Goal: Task Accomplishment & Management: Use online tool/utility

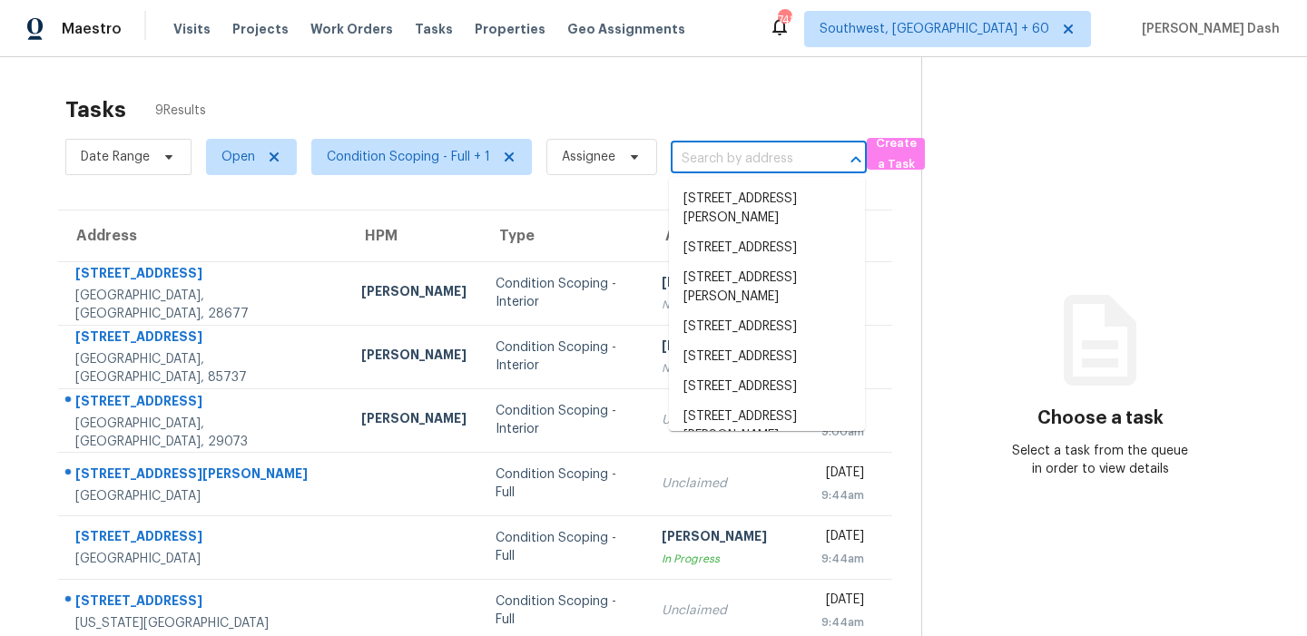
click at [734, 161] on input "text" at bounding box center [743, 159] width 145 height 28
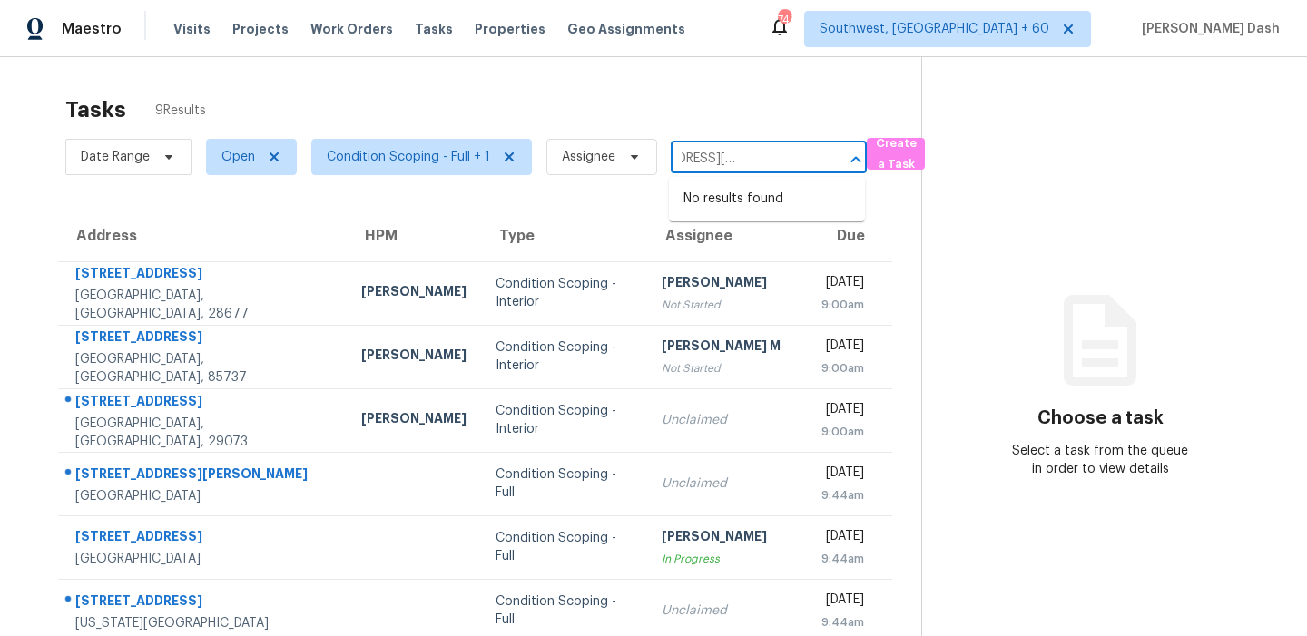
type input "2347 Saint Francis Ave, Dallas, TX 75228"
click at [657, 110] on div "Tasks 9 Results" at bounding box center [493, 109] width 856 height 47
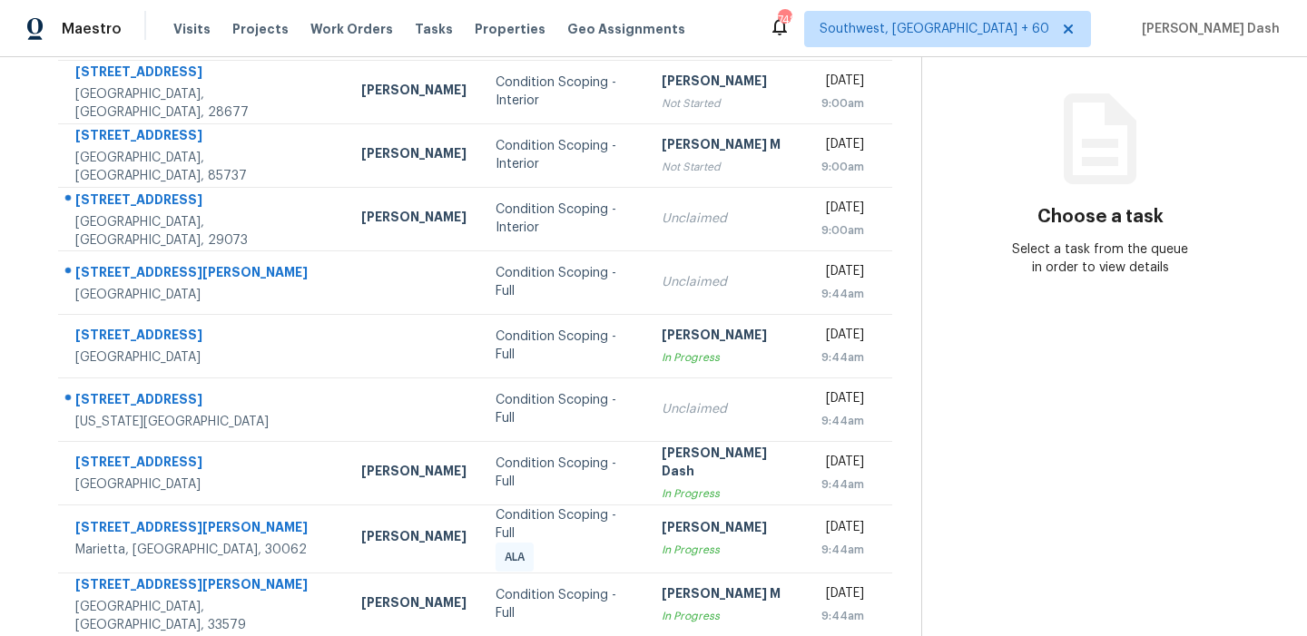
scroll to position [211, 0]
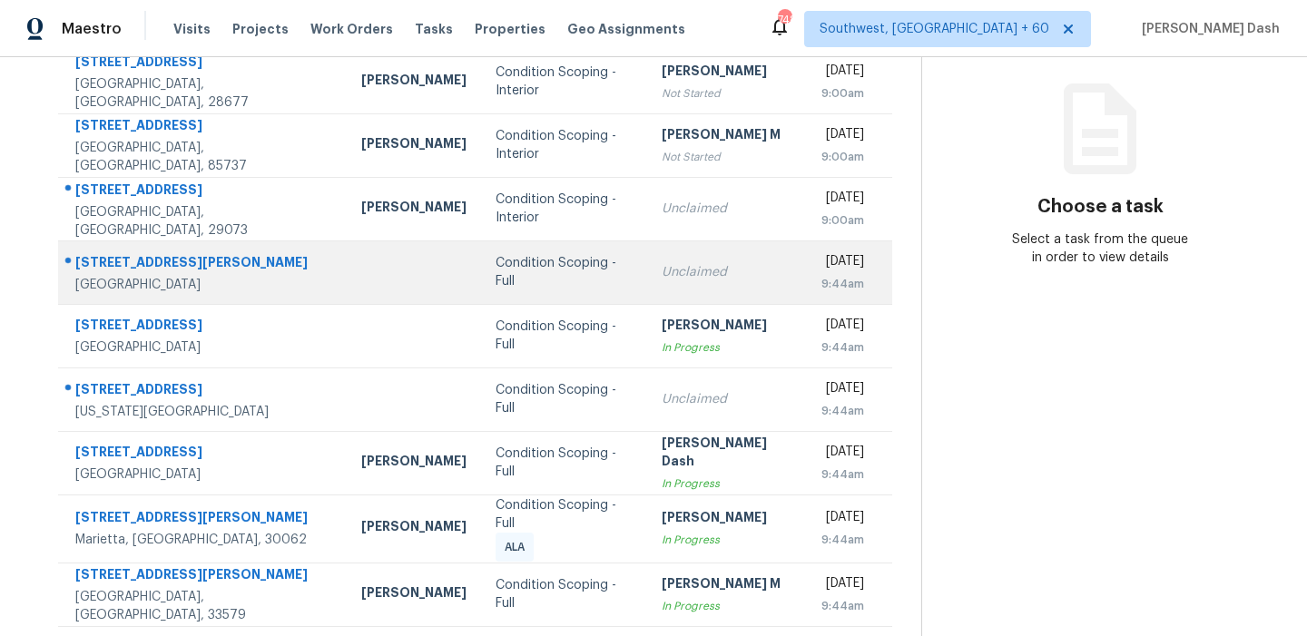
click at [486, 261] on td "Condition Scoping - Full" at bounding box center [564, 273] width 167 height 64
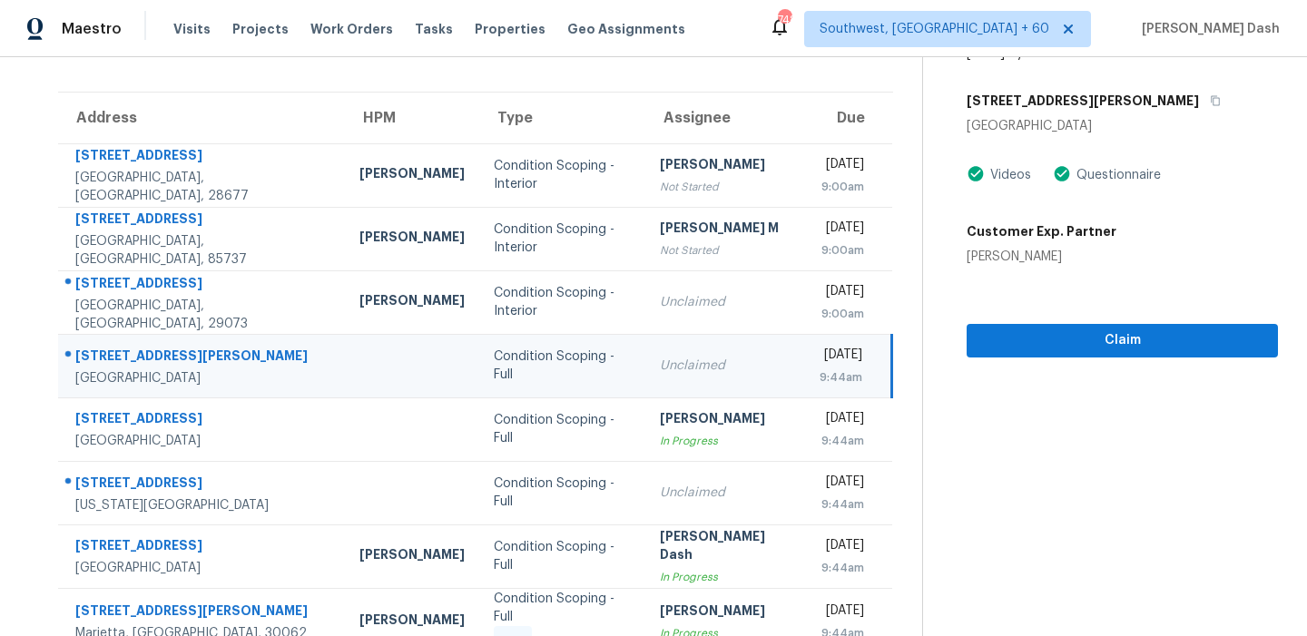
scroll to position [142, 0]
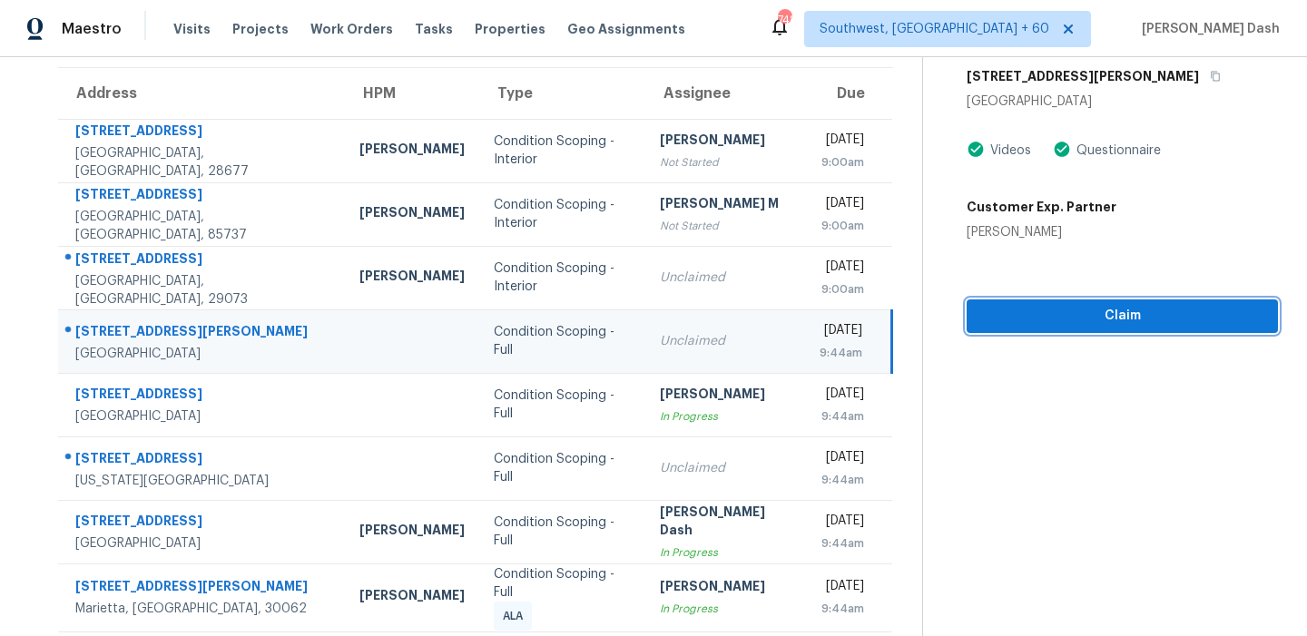
click at [1097, 305] on span "Claim" at bounding box center [1122, 316] width 282 height 23
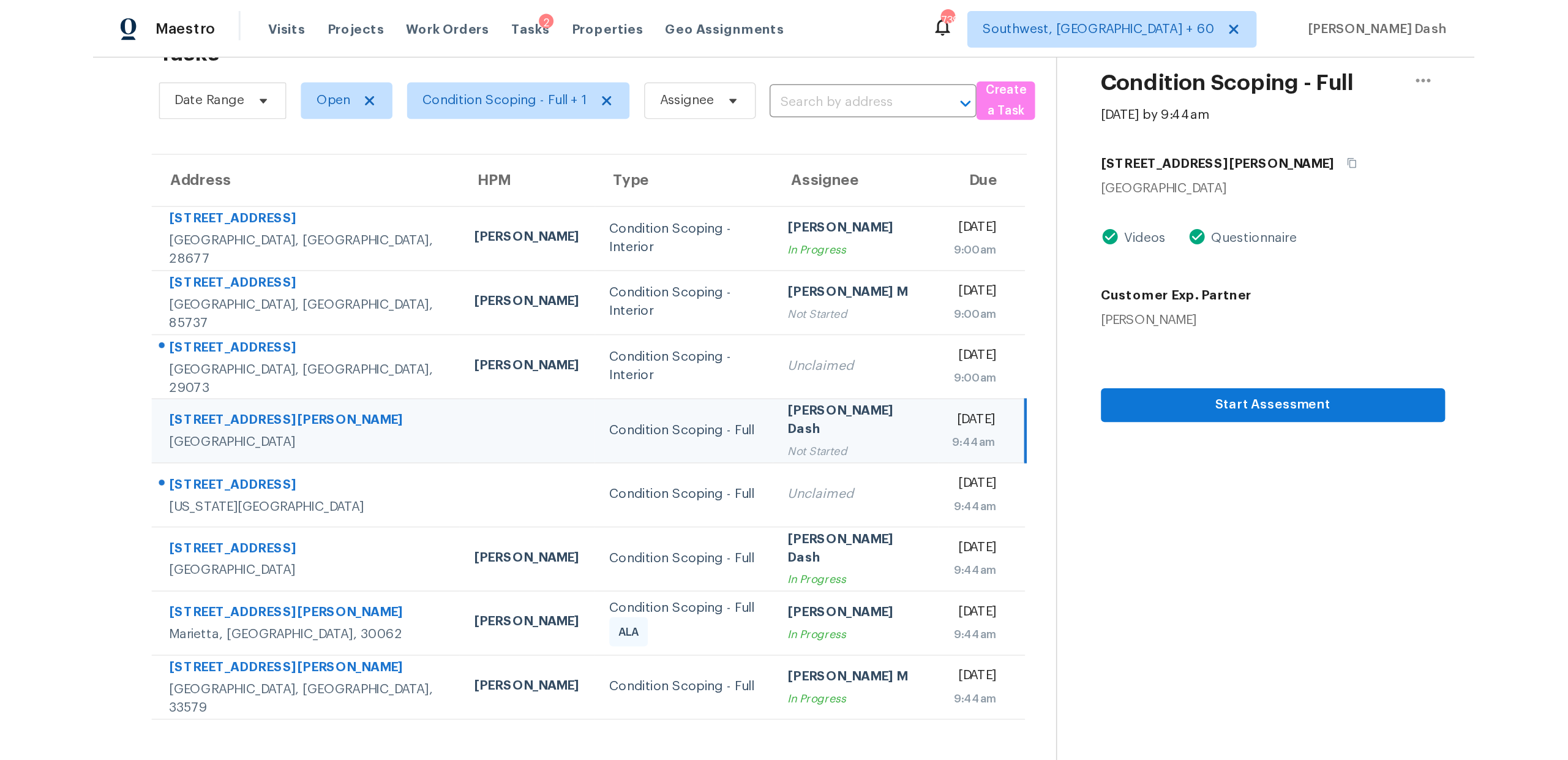
scroll to position [38, 0]
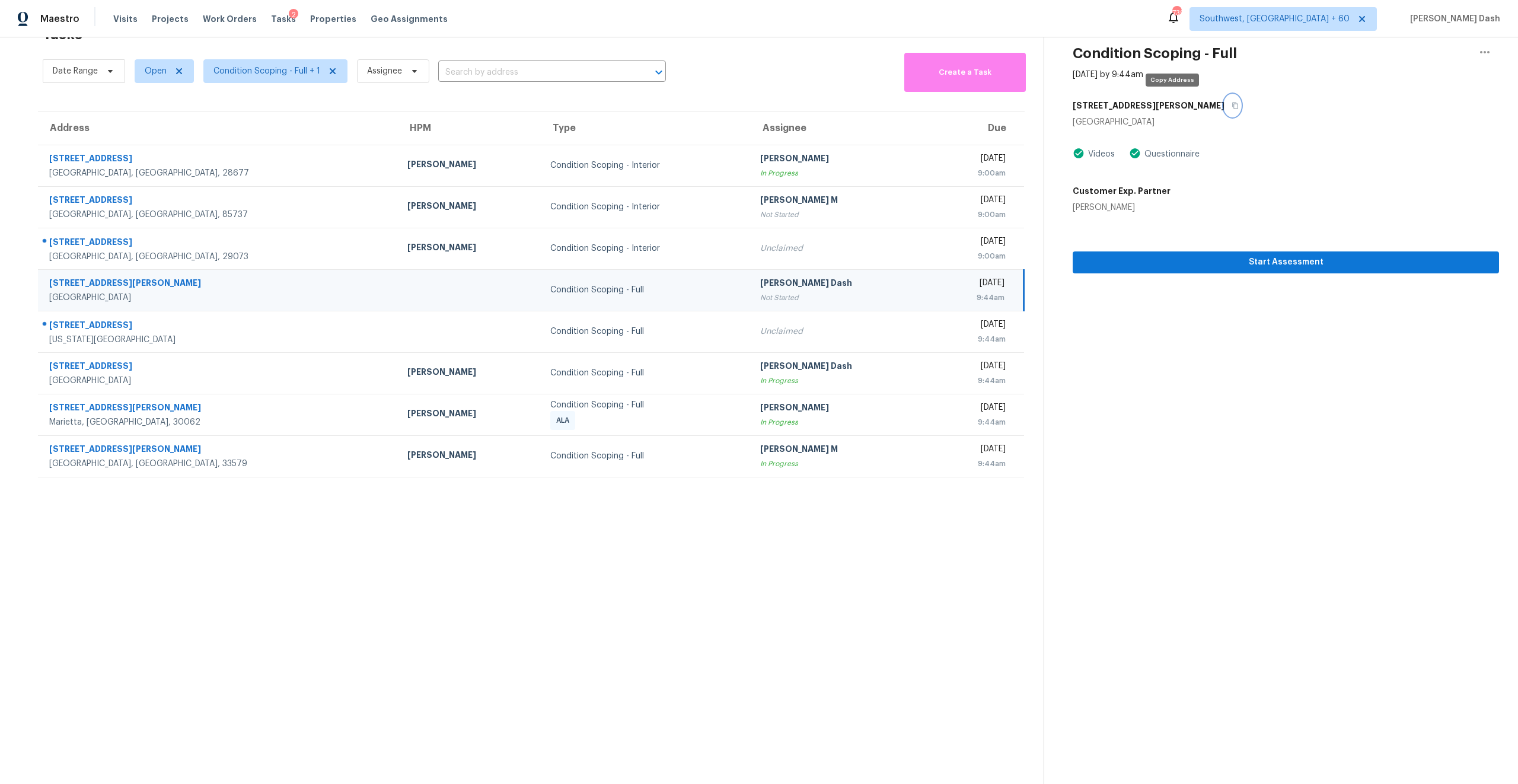
click at [853, 108] on icon "button" at bounding box center [1235, 105] width 7 height 7
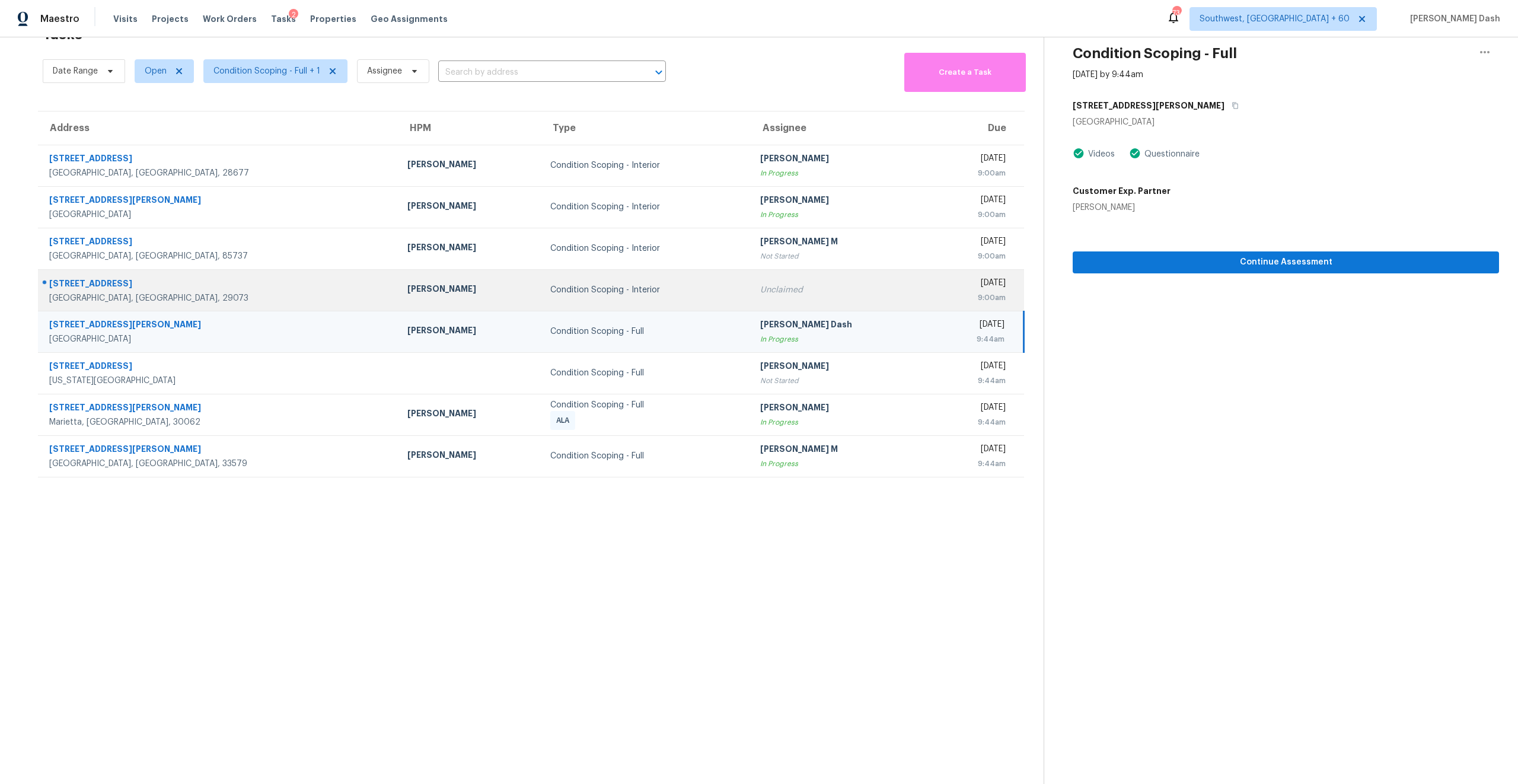
click at [541, 300] on td "Condition Scoping - Interior" at bounding box center [646, 290] width 210 height 42
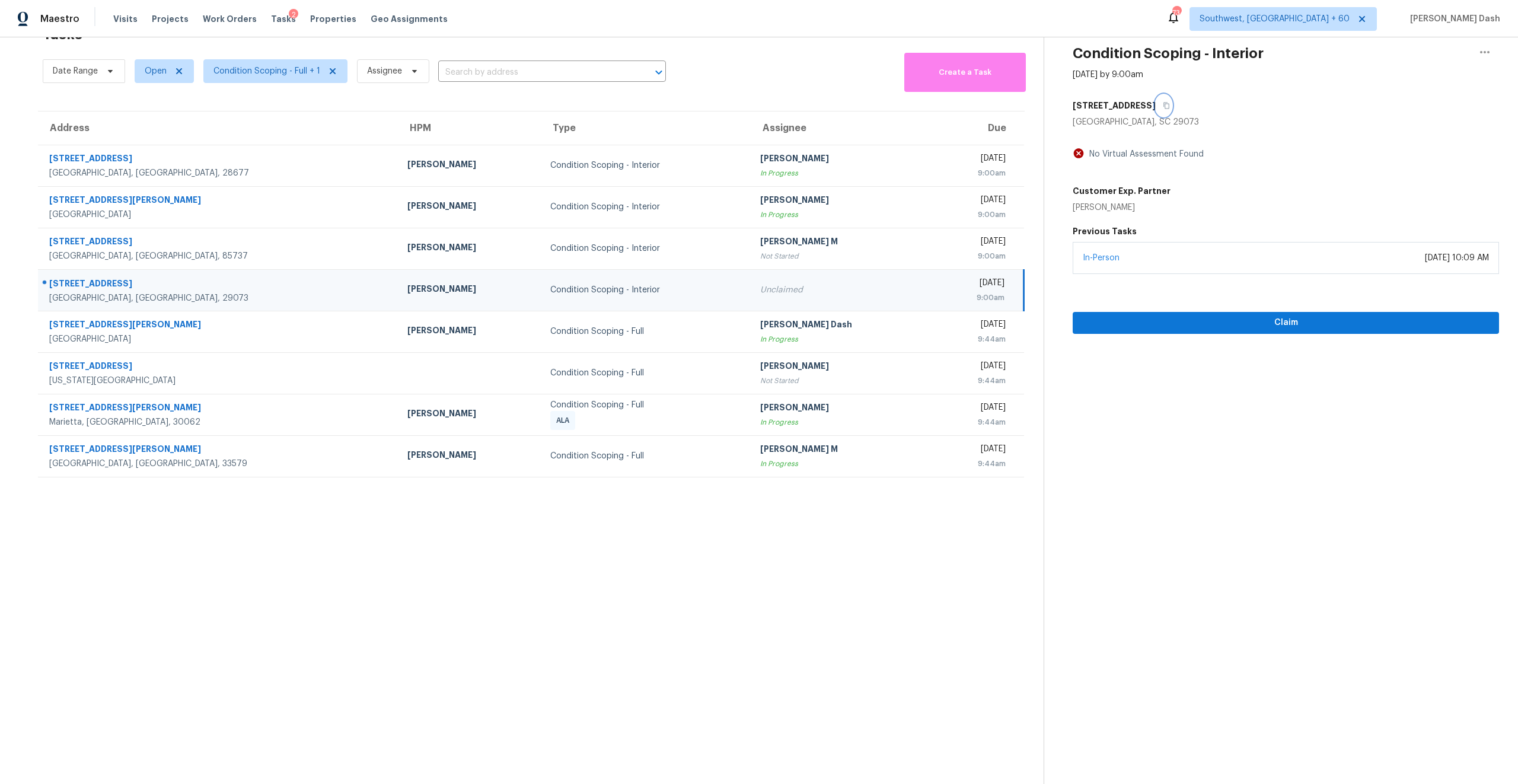
click at [853, 108] on icon "button" at bounding box center [1166, 106] width 6 height 7
click at [342, 415] on section "Tasks 8 Results Date Range Open Condition Scoping - Full + 1 Assignee ​ Create …" at bounding box center [531, 401] width 1025 height 765
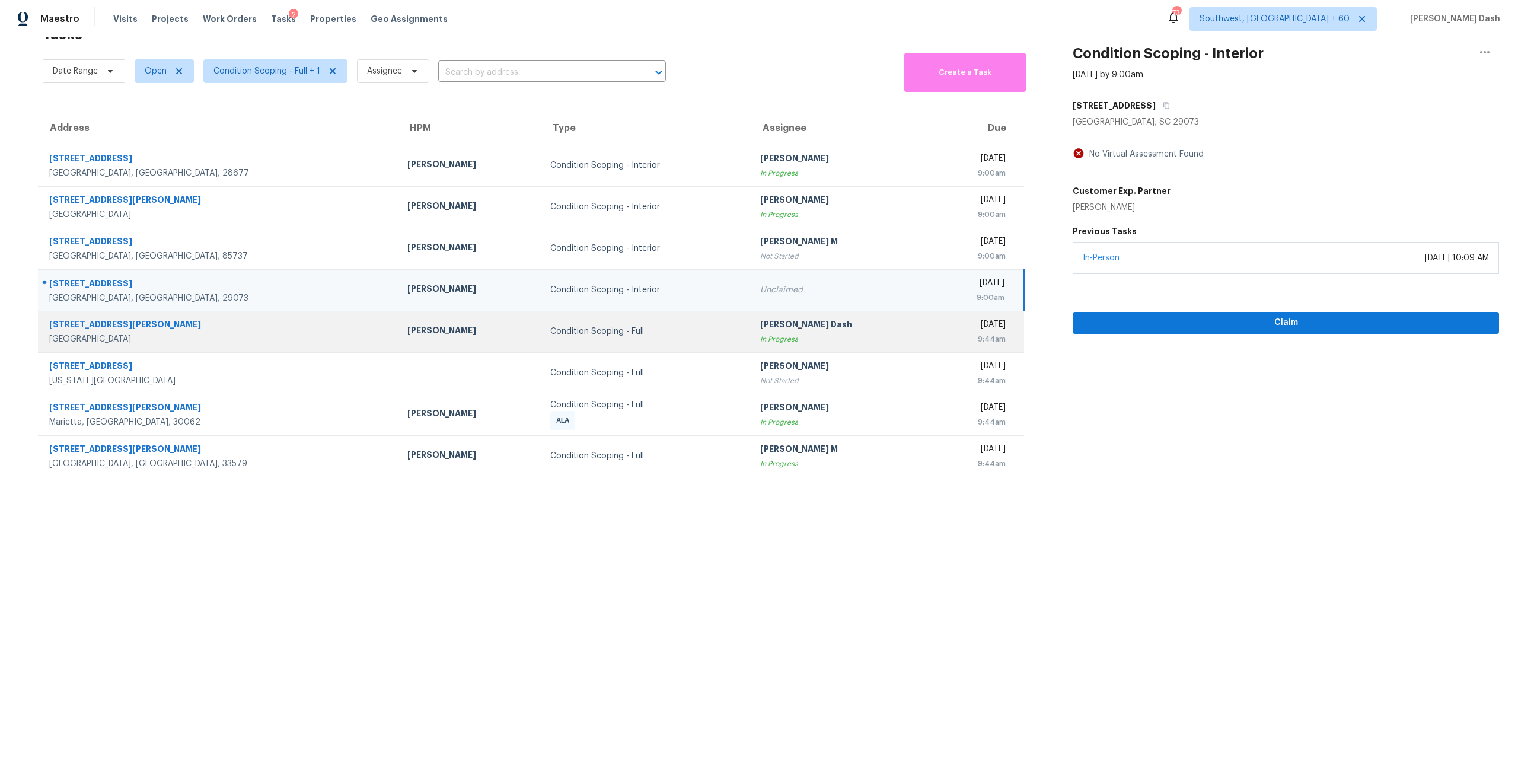
click at [401, 324] on td "RonDerrick Jackson" at bounding box center [469, 332] width 143 height 42
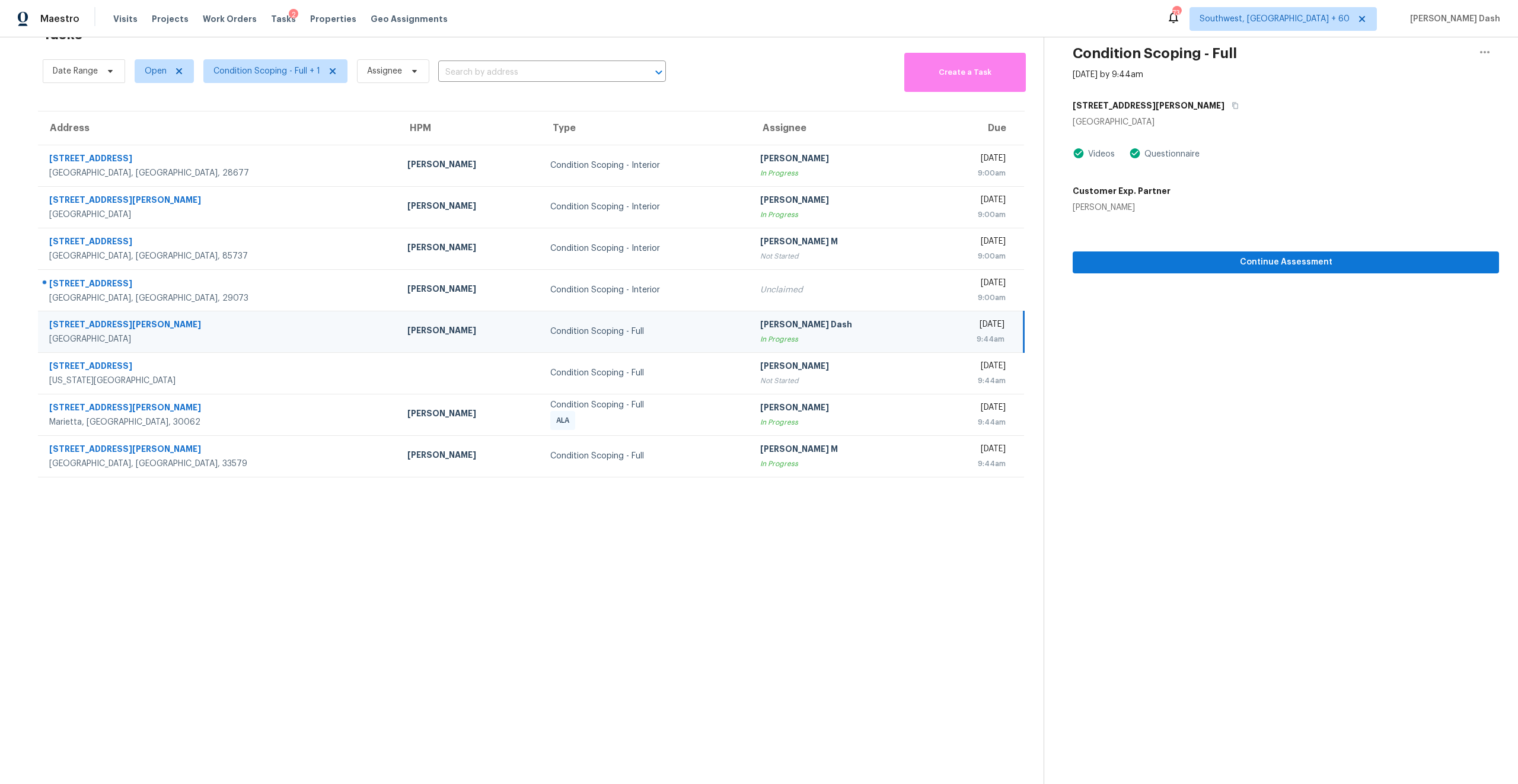
click at [568, 415] on section "Tasks 8 Results Date Range Open Condition Scoping - Full + 1 Assignee ​ Create …" at bounding box center [531, 401] width 1025 height 765
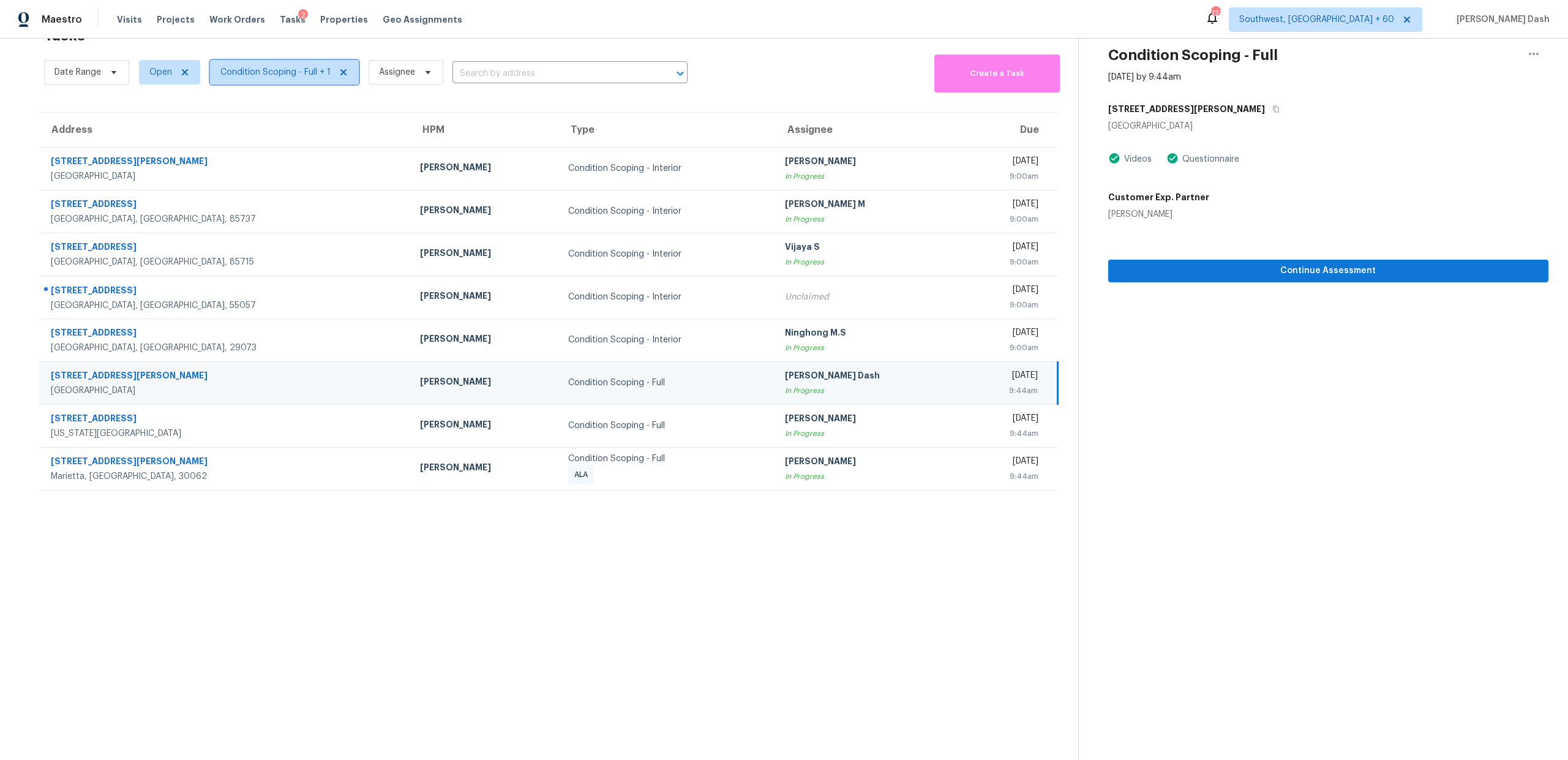
click at [307, 74] on span "Condition Scoping - Full + 1" at bounding box center [275, 72] width 110 height 12
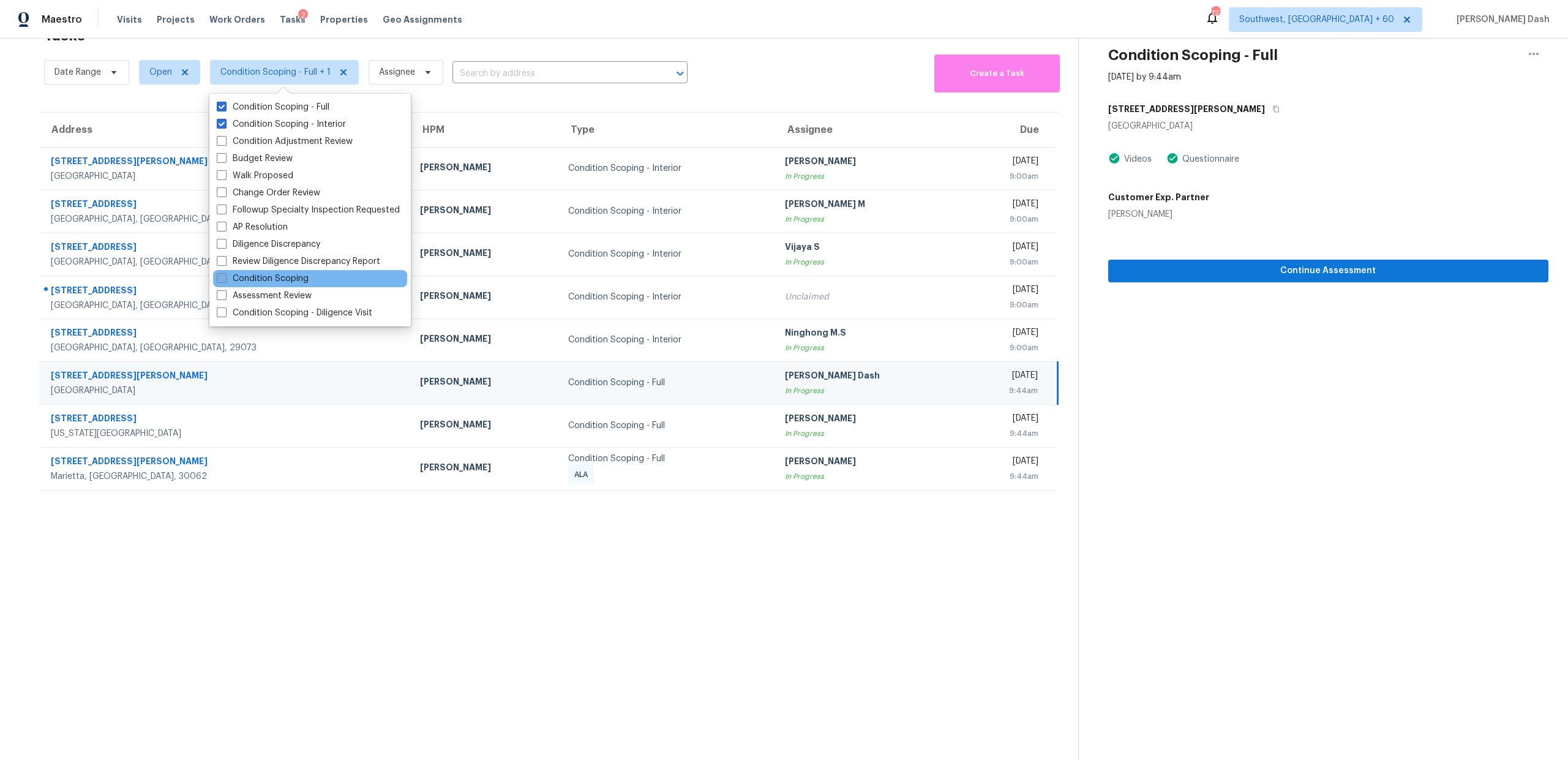
click at [295, 276] on label "Condition Scoping" at bounding box center [262, 279] width 92 height 12
click at [225, 276] on input "Condition Scoping" at bounding box center [221, 277] width 8 height 8
checkbox input "true"
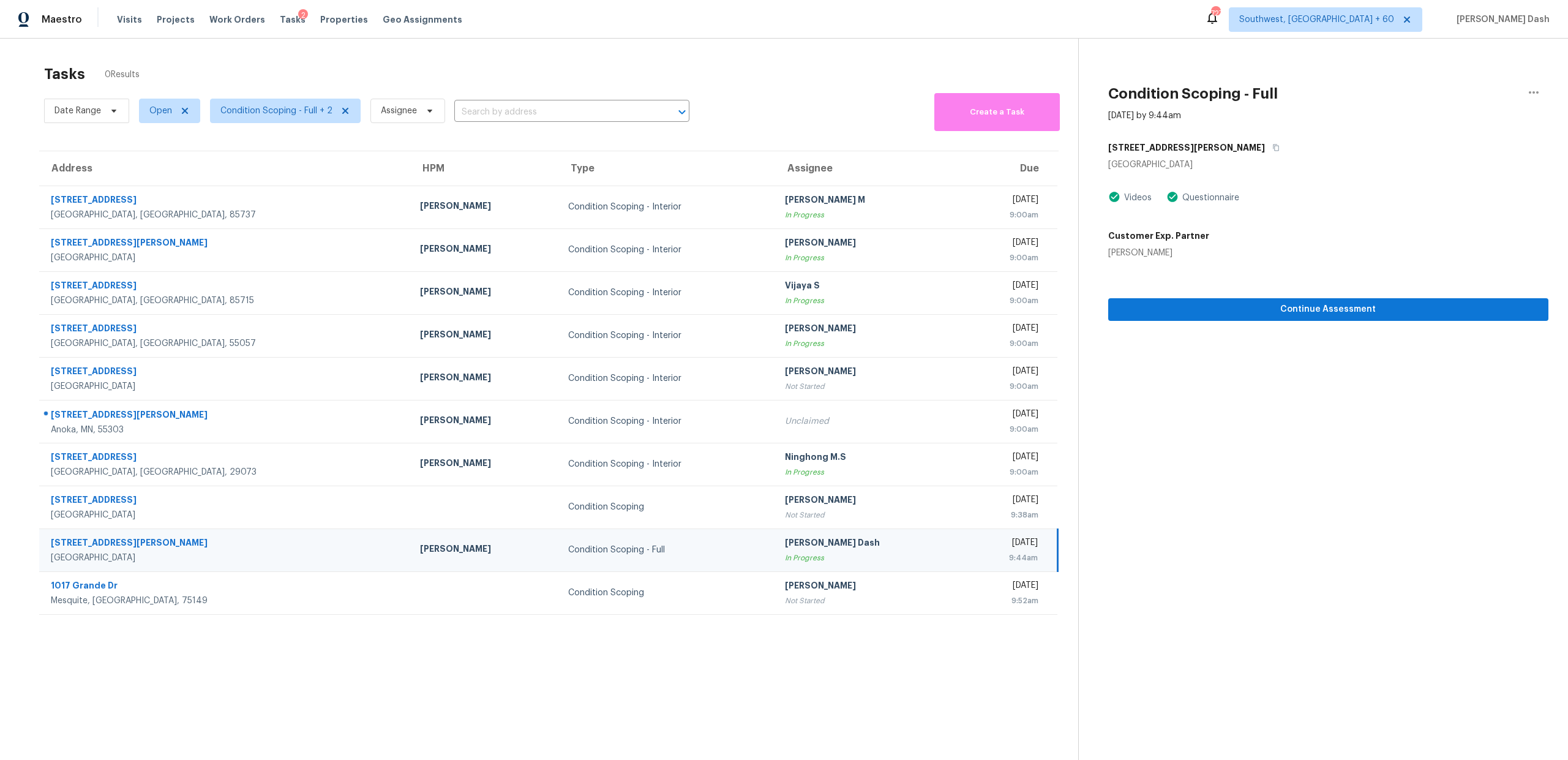
click at [695, 84] on div "Tasks 0 Results" at bounding box center [561, 74] width 1034 height 32
click at [584, 429] on icon at bounding box center [583, 630] width 11 height 11
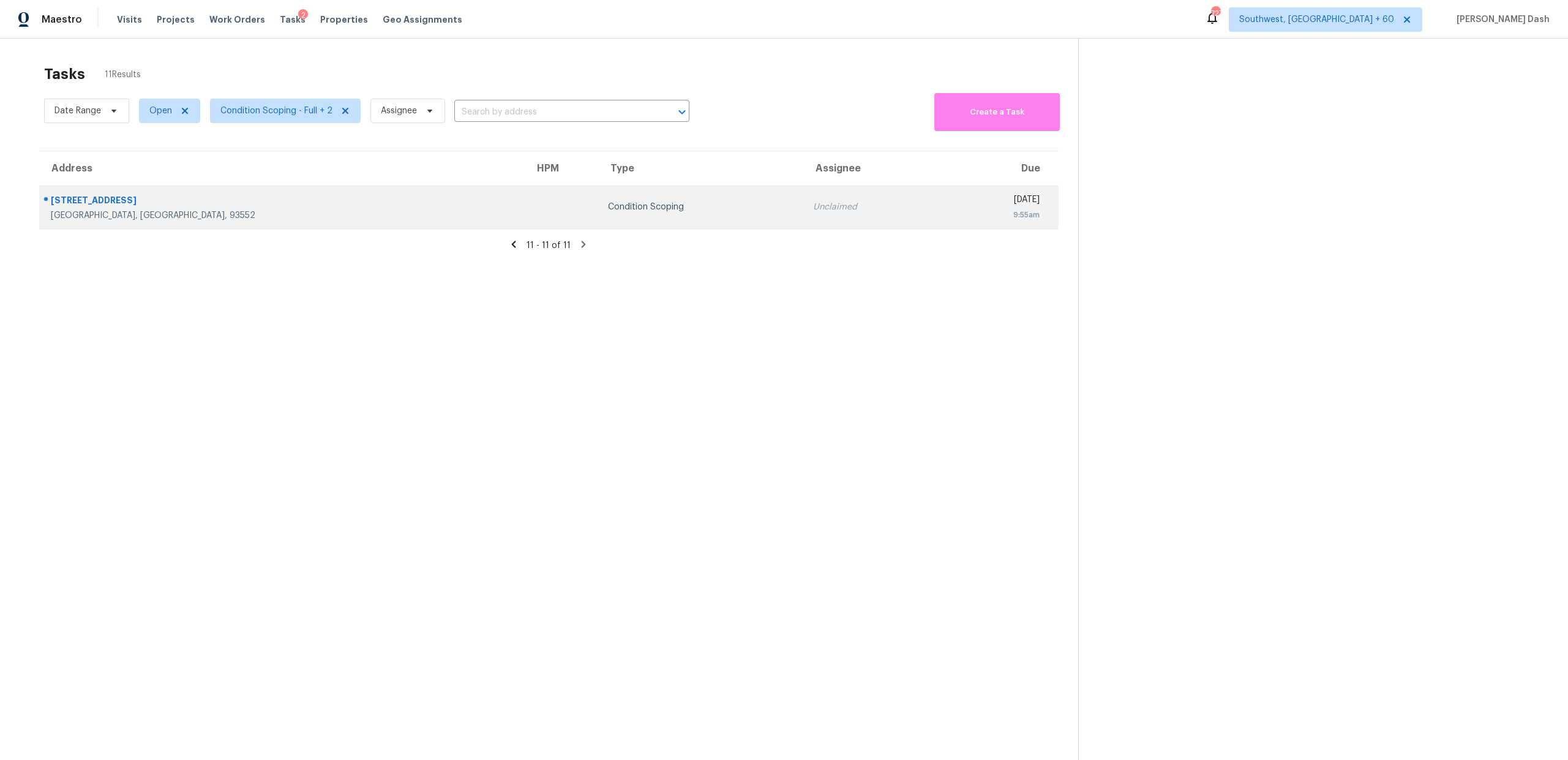
click at [608, 209] on div "Condition Scoping" at bounding box center [700, 207] width 186 height 12
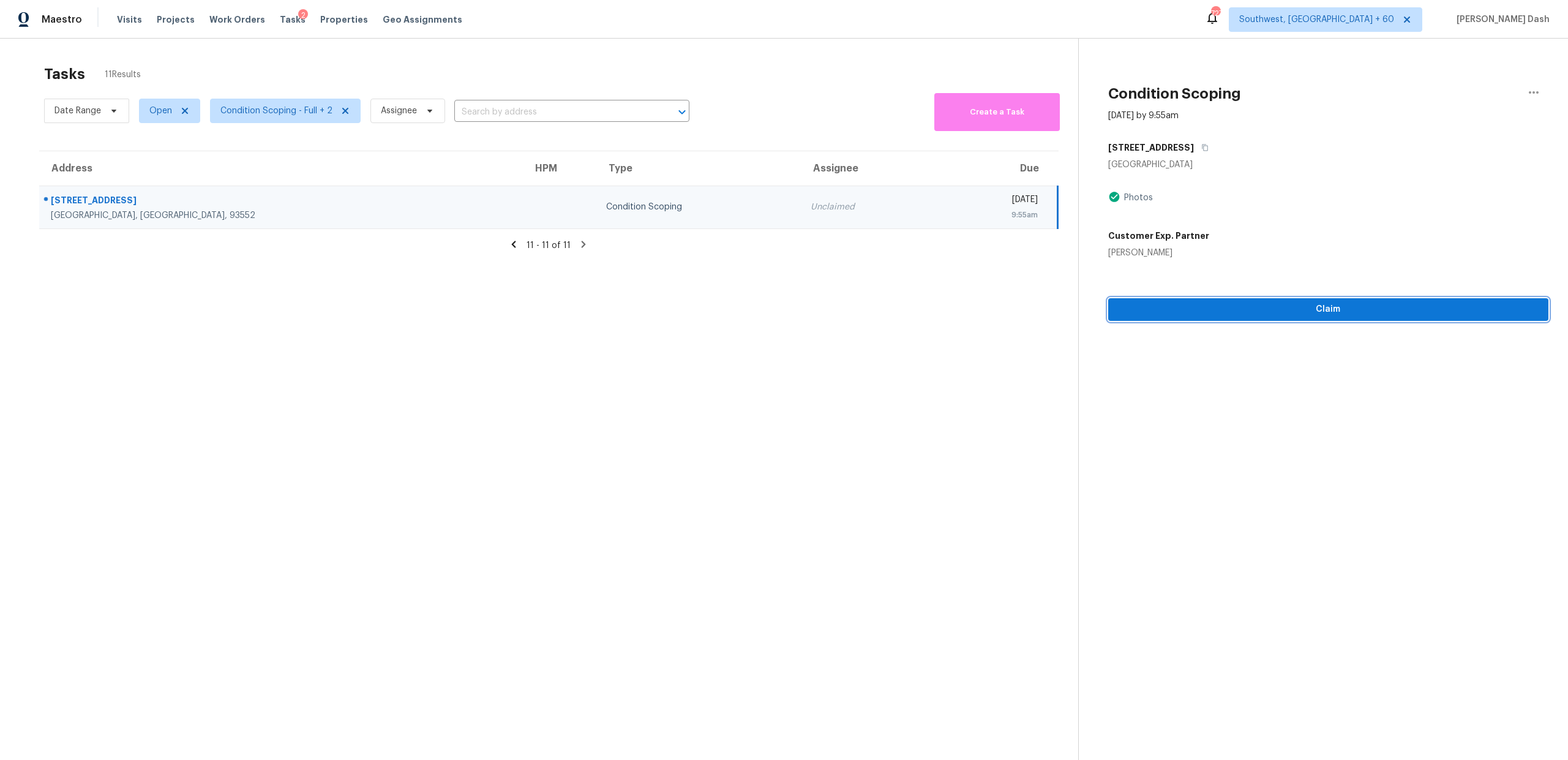
click at [881, 306] on span "Claim" at bounding box center [1328, 309] width 421 height 16
click at [881, 146] on icon "button" at bounding box center [1205, 147] width 7 height 7
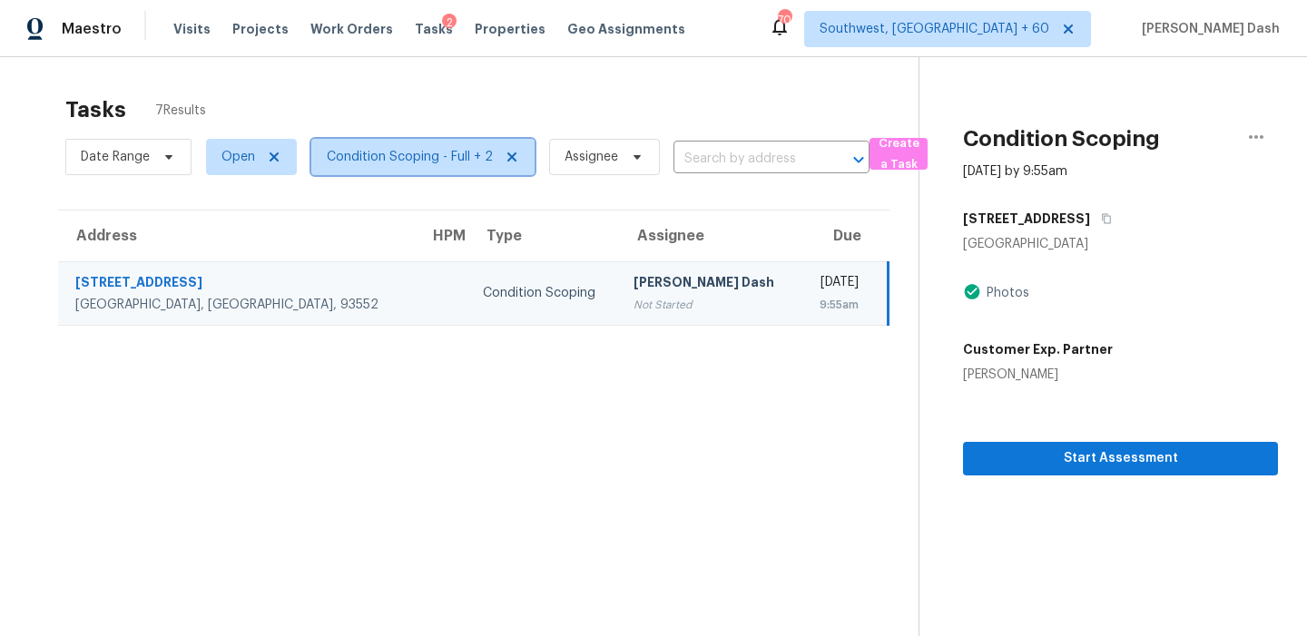
click at [405, 162] on span "Condition Scoping - Full + 2" at bounding box center [410, 157] width 166 height 18
click at [488, 80] on div "Tasks 7 Results Date Range Open Condition Scoping - Full + 2 Assignee ​ Create …" at bounding box center [653, 375] width 1307 height 636
click at [424, 164] on span "Condition Scoping - Full + 2" at bounding box center [410, 157] width 166 height 18
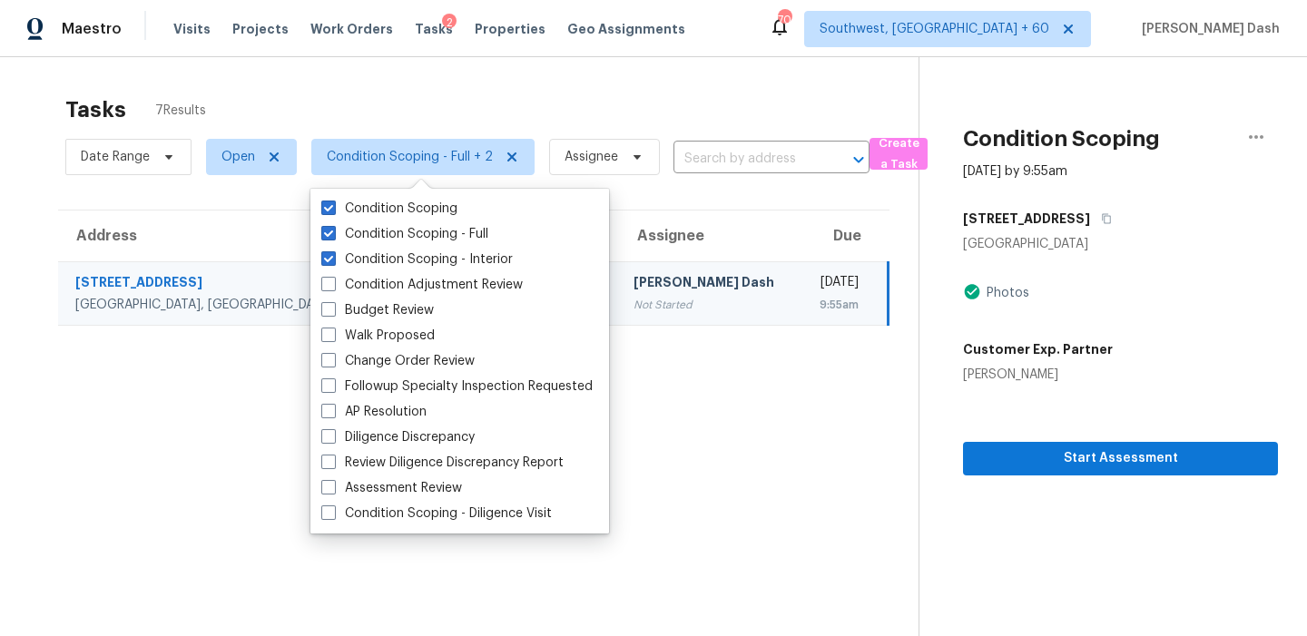
click at [389, 78] on div "Tasks 7 Results Date Range Open Condition Scoping - Full + 2 Assignee ​ Create …" at bounding box center [653, 375] width 1307 height 636
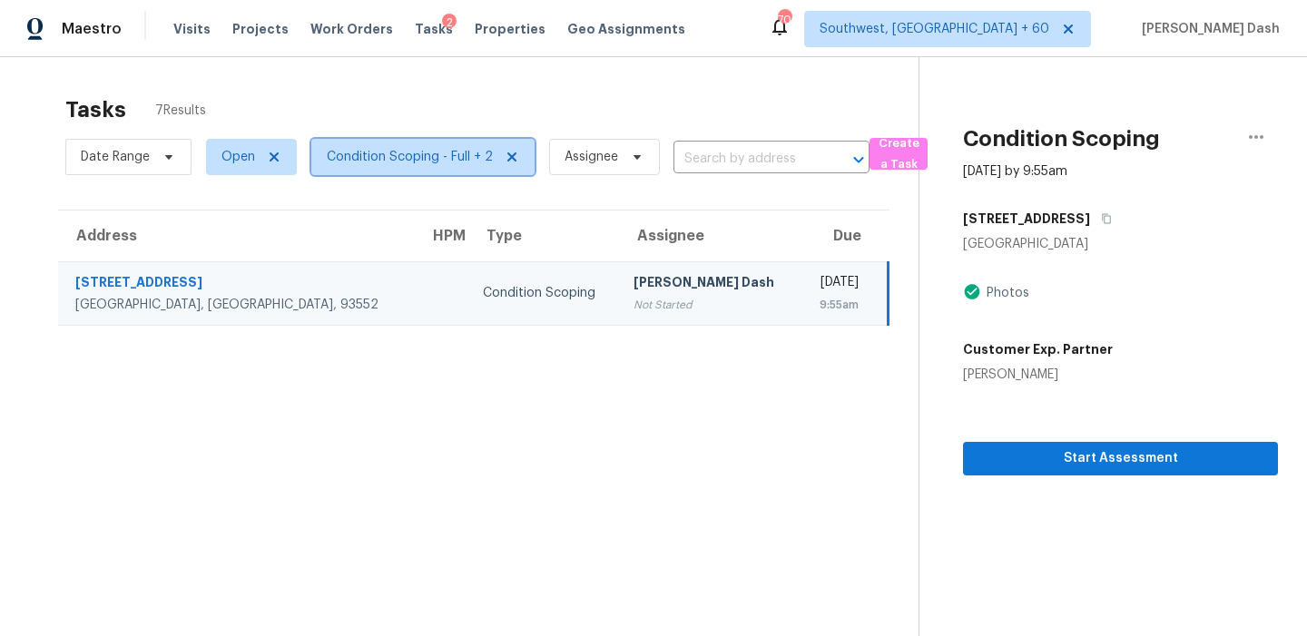
click at [367, 143] on span "Condition Scoping - Full + 2" at bounding box center [422, 157] width 223 height 36
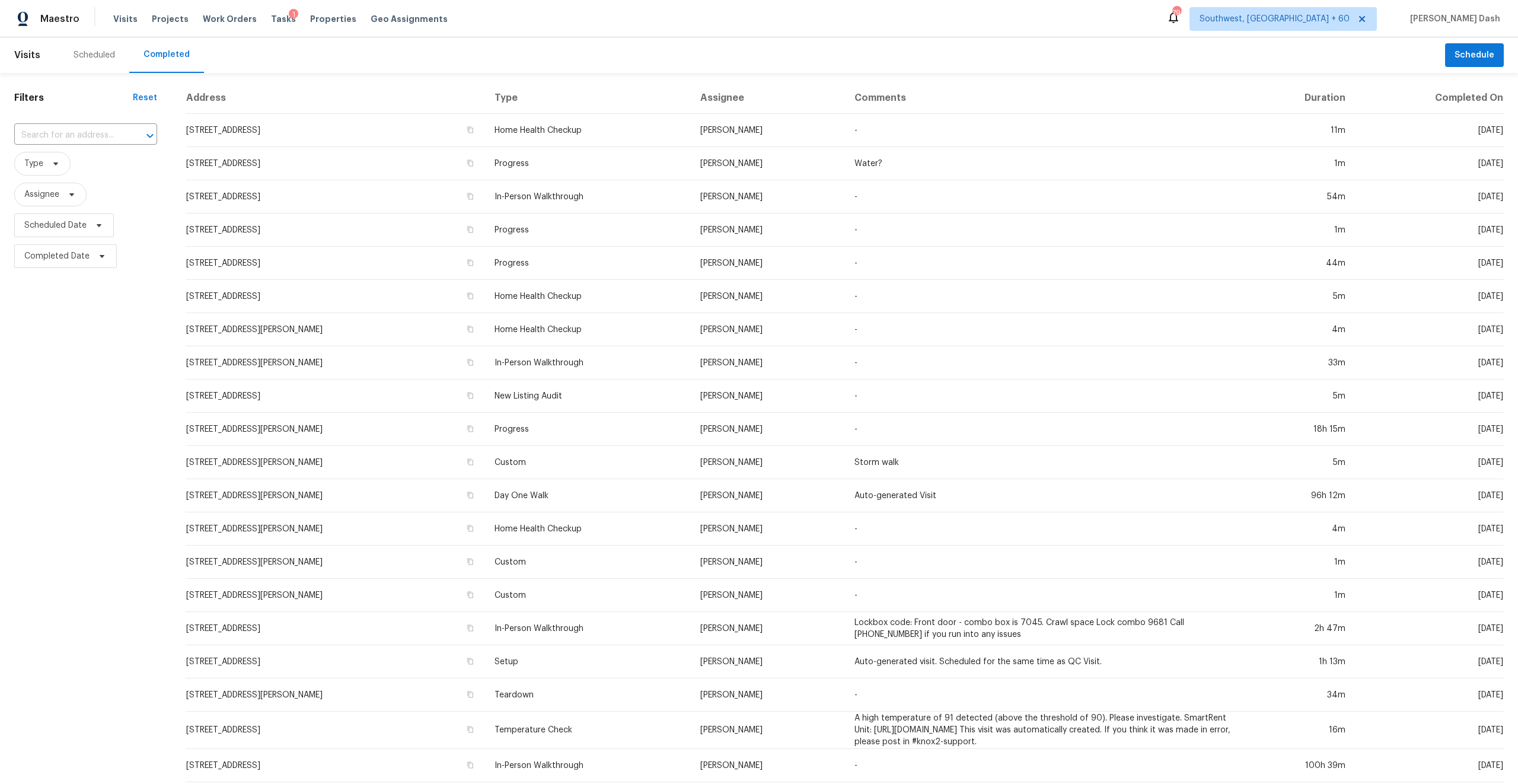
click at [97, 122] on div "Filters Reset ​ Type Assignee Scheduled Date Completed Date" at bounding box center [86, 444] width 171 height 741
click at [96, 131] on input "text" at bounding box center [69, 135] width 110 height 18
paste input "412 Heartwood Dr, Lexington, SC 29073"
type input "412 Heartwood Dr, Lexington, SC 29073"
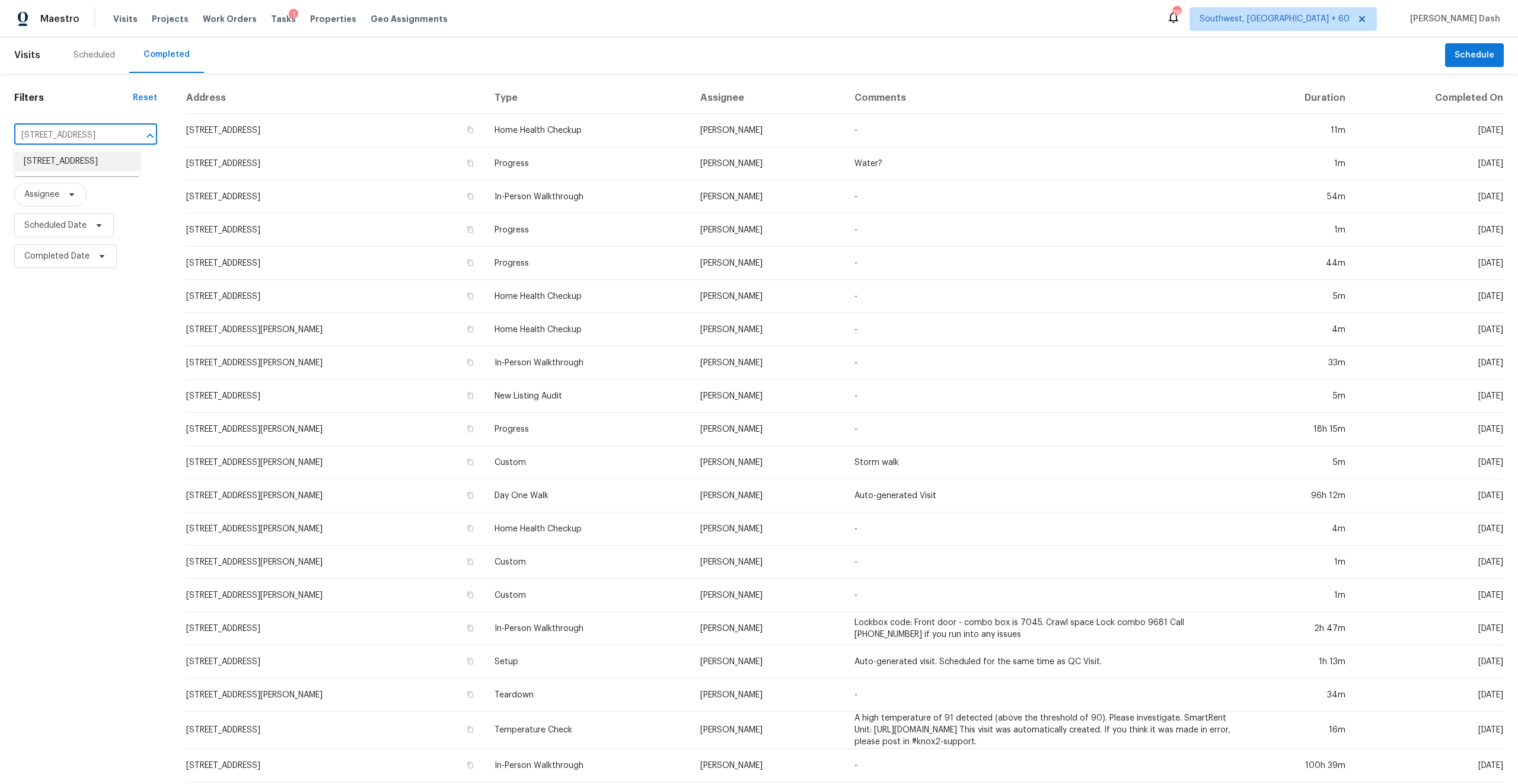
click at [97, 160] on li "412 Heartwood Dr, Lexington, SC 29073" at bounding box center [77, 161] width 125 height 20
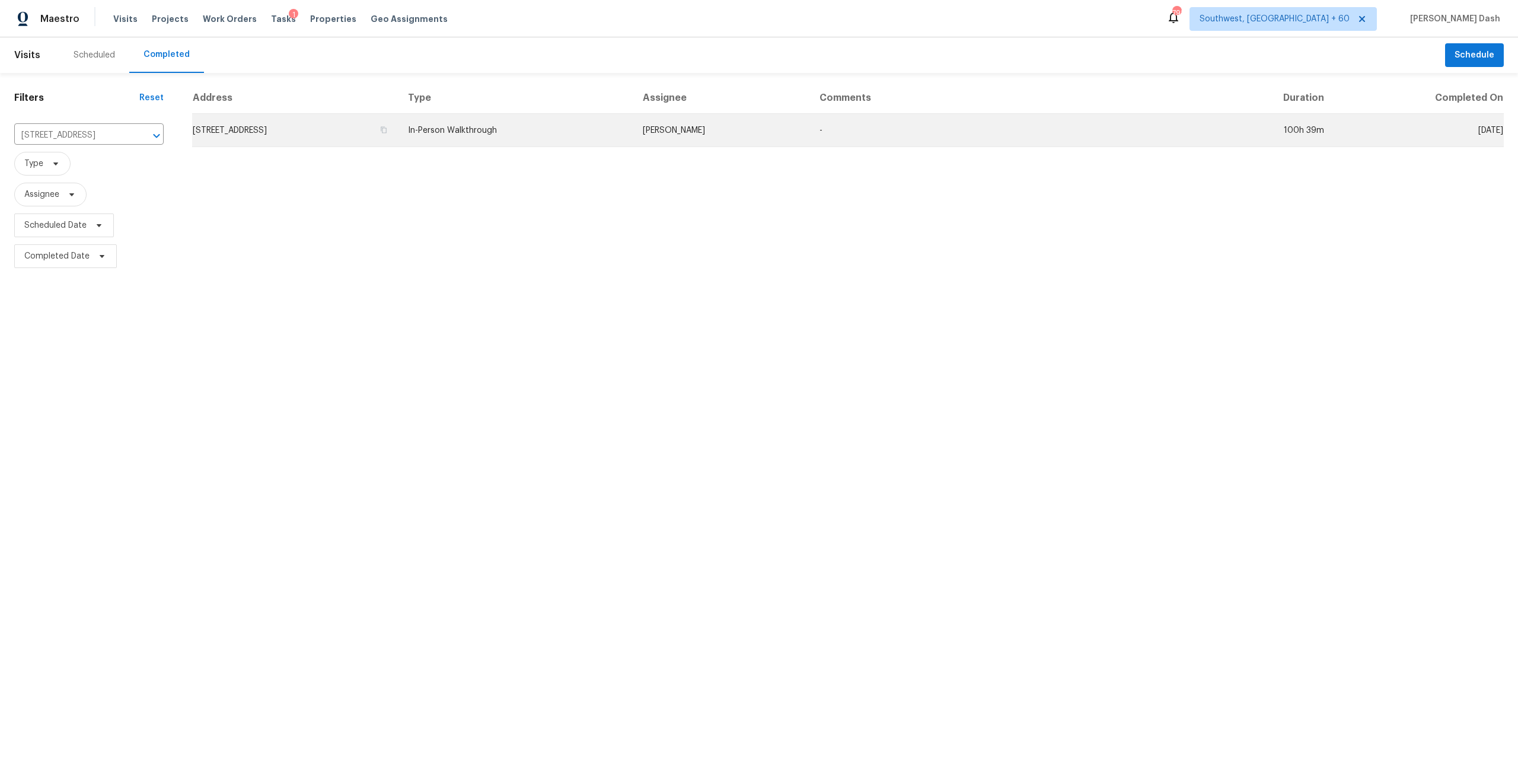
click at [518, 131] on td "In-Person Walkthrough" at bounding box center [516, 130] width 235 height 33
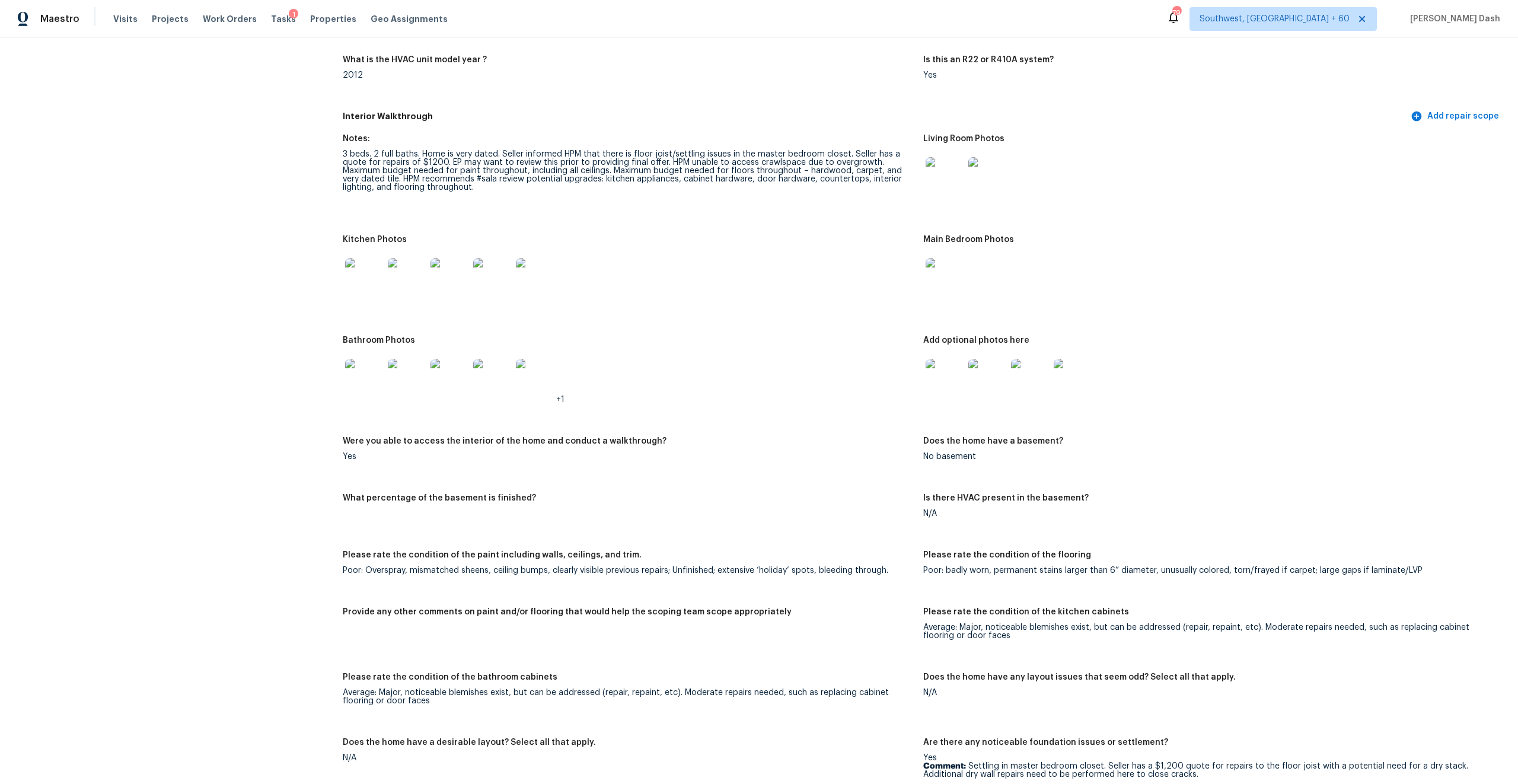
scroll to position [1042, 0]
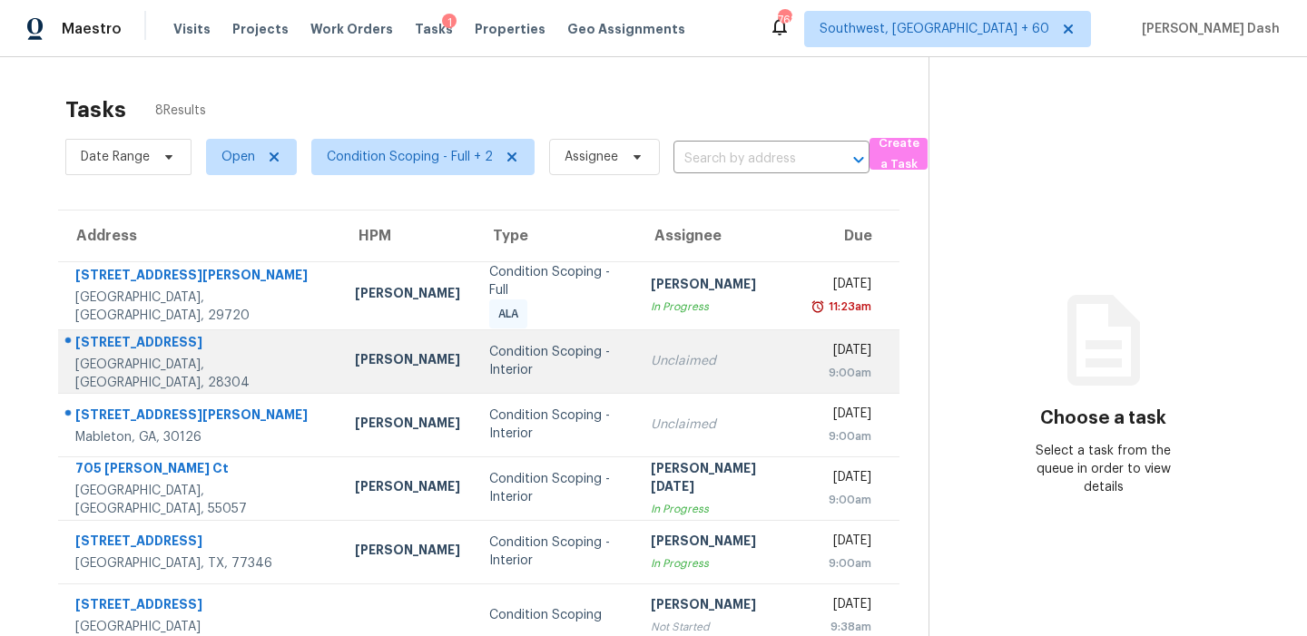
click at [489, 367] on div "Condition Scoping - Interior" at bounding box center [555, 361] width 133 height 36
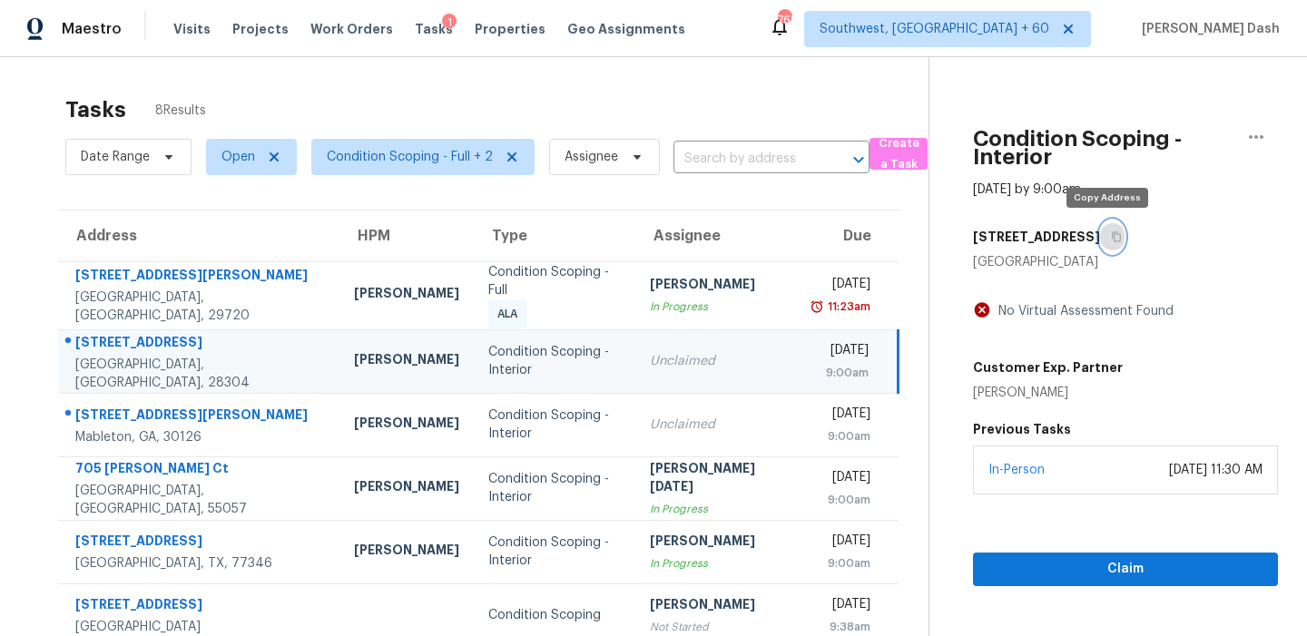
click at [1103, 242] on button "button" at bounding box center [1112, 237] width 25 height 33
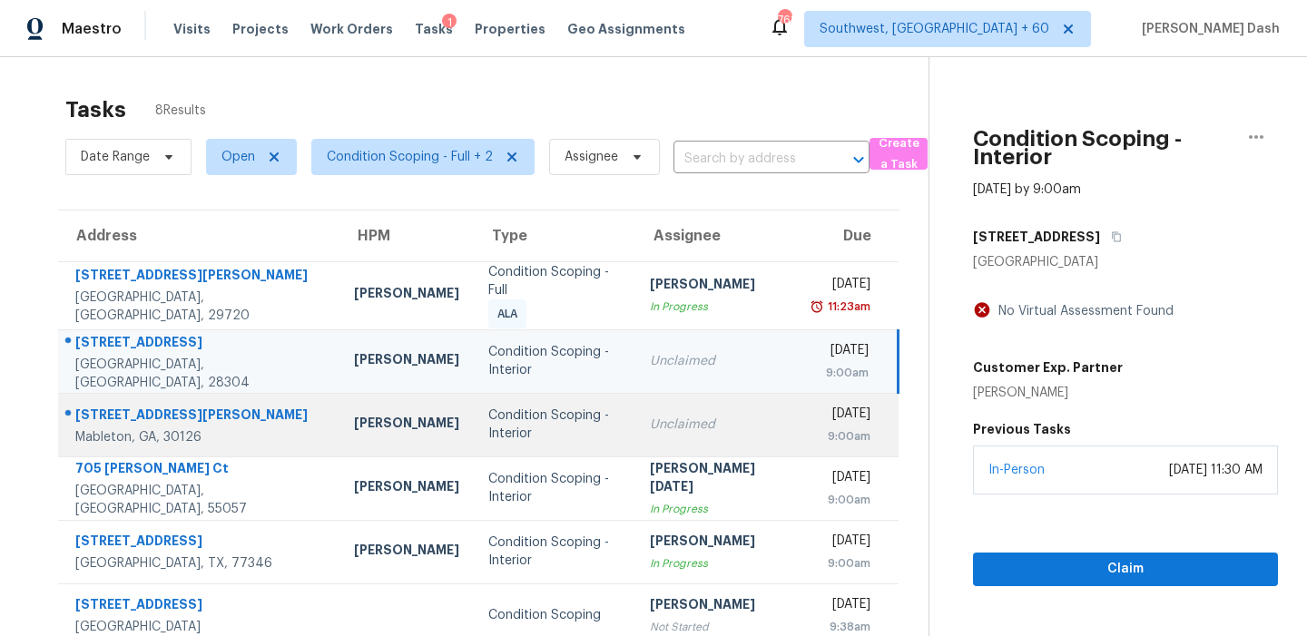
click at [650, 416] on div "Unclaimed" at bounding box center [717, 425] width 135 height 18
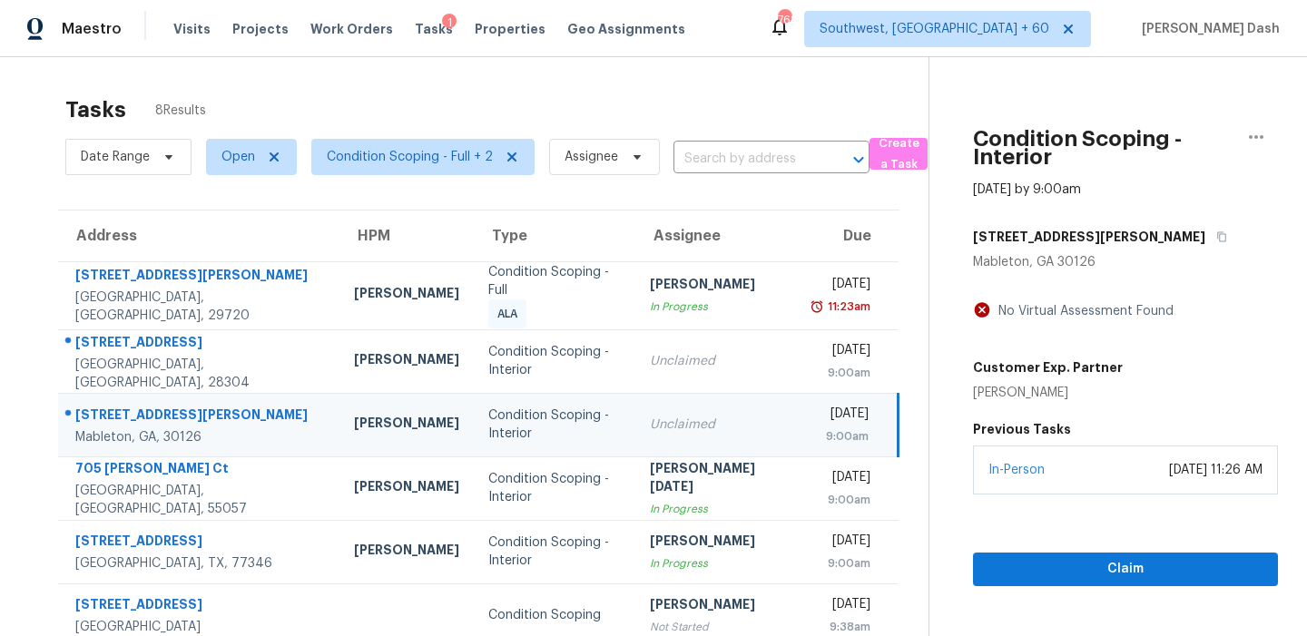
click at [1113, 238] on div "[STREET_ADDRESS][PERSON_NAME]" at bounding box center [1125, 237] width 305 height 33
click at [1205, 237] on button "button" at bounding box center [1217, 237] width 25 height 33
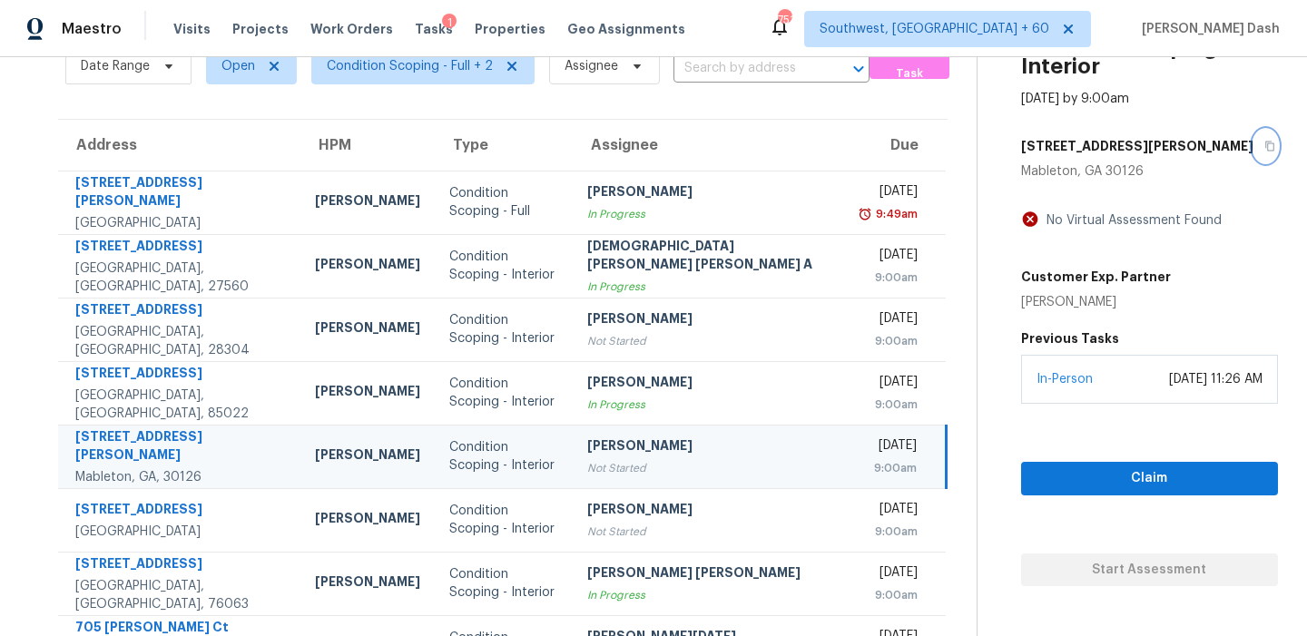
scroll to position [309, 0]
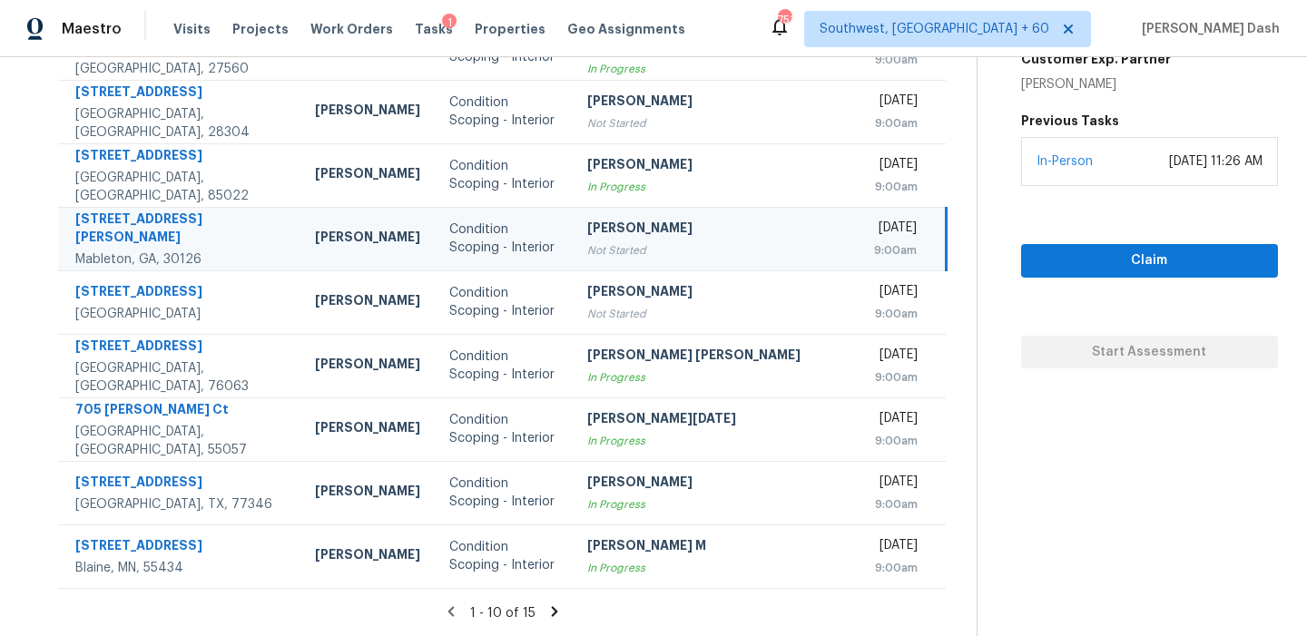
click at [552, 610] on icon at bounding box center [555, 611] width 6 height 10
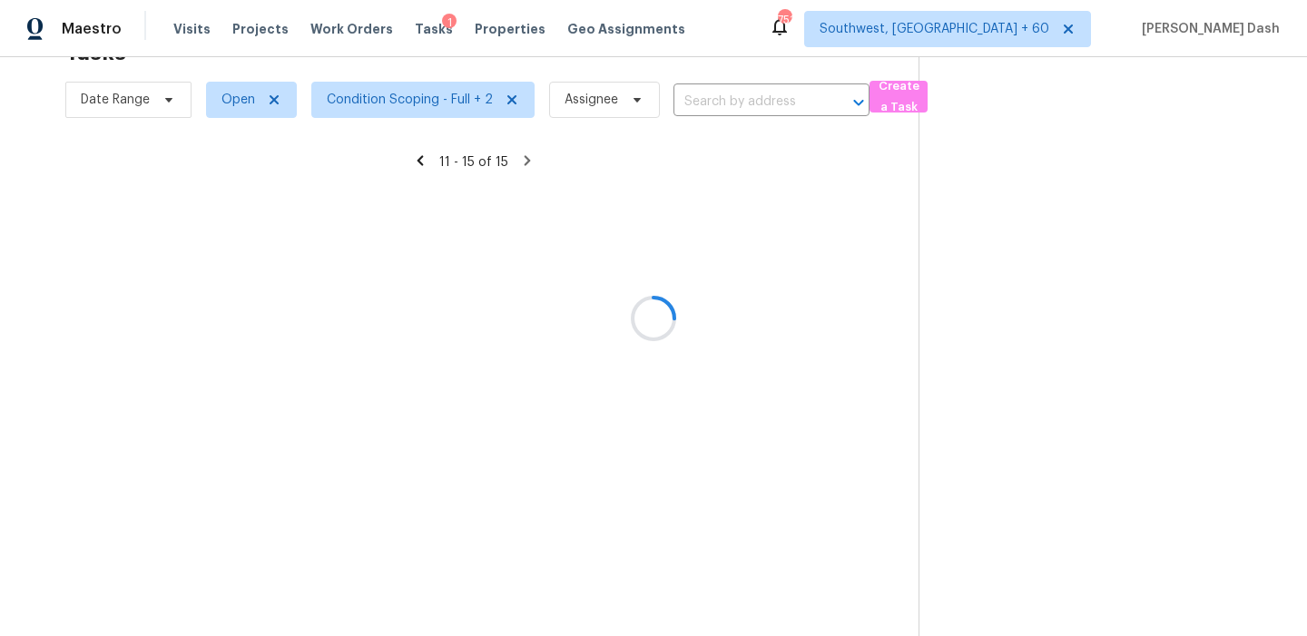
scroll to position [57, 0]
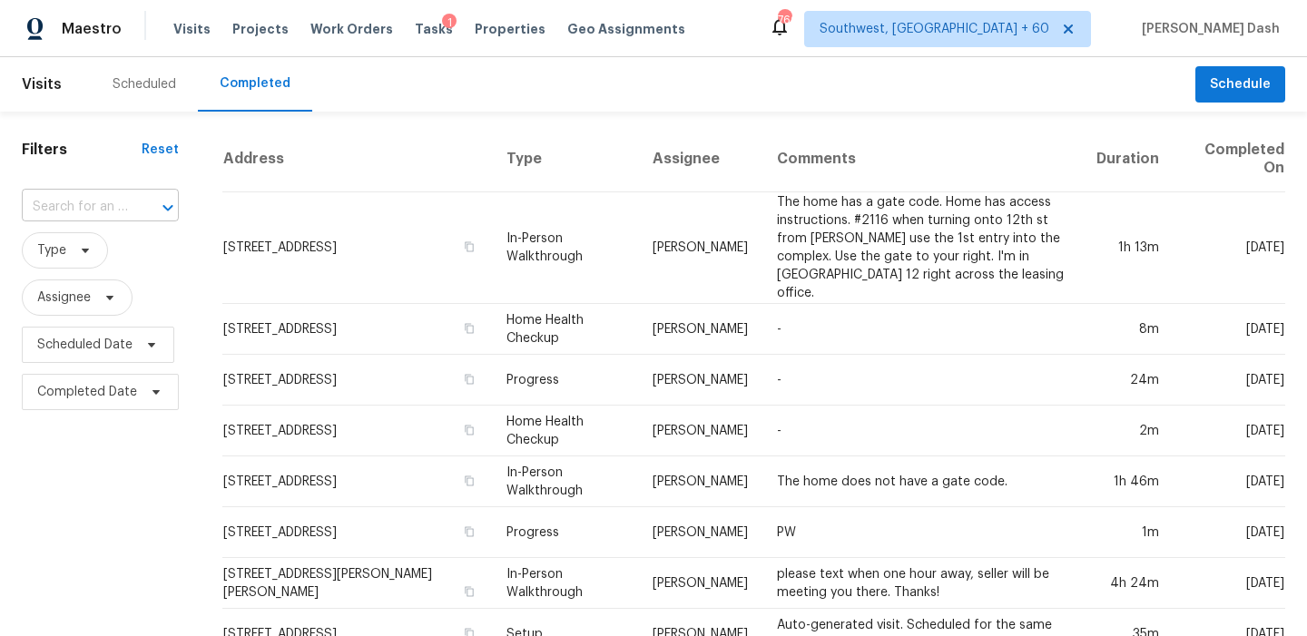
click at [84, 215] on input "text" at bounding box center [75, 207] width 106 height 28
paste input "[STREET_ADDRESS]"
type input "[STREET_ADDRESS]"
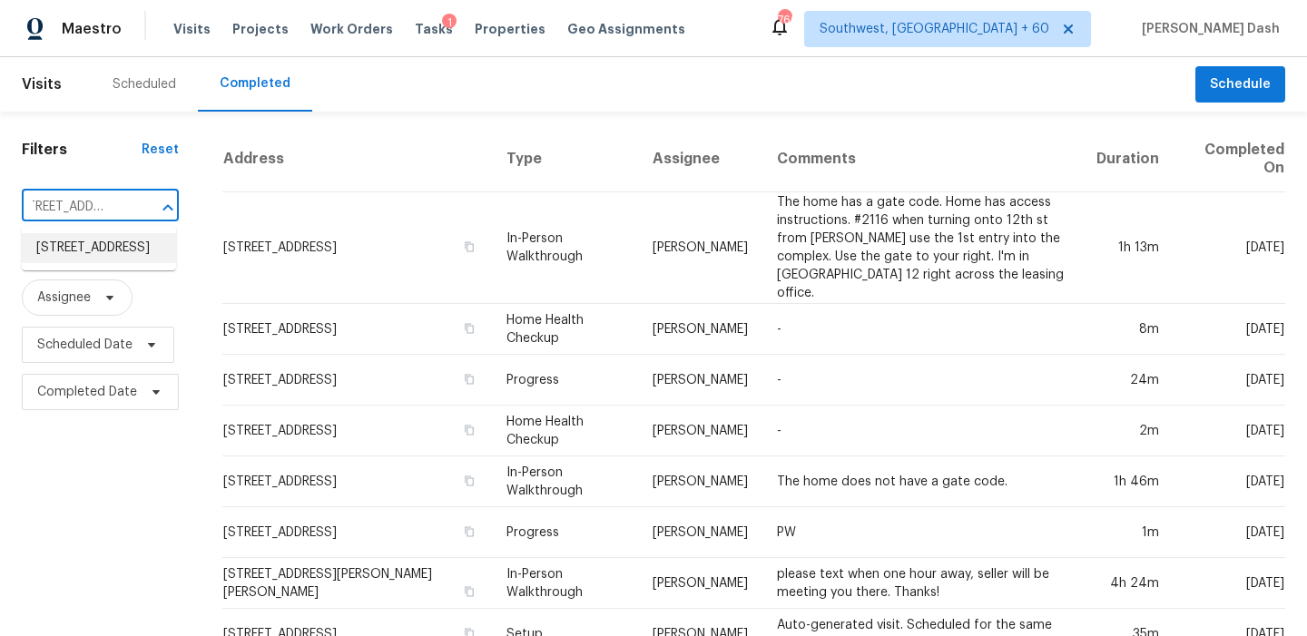
click at [103, 252] on li "4635 Cheltenham Rd, Fayetteville, NC 28304" at bounding box center [99, 248] width 154 height 30
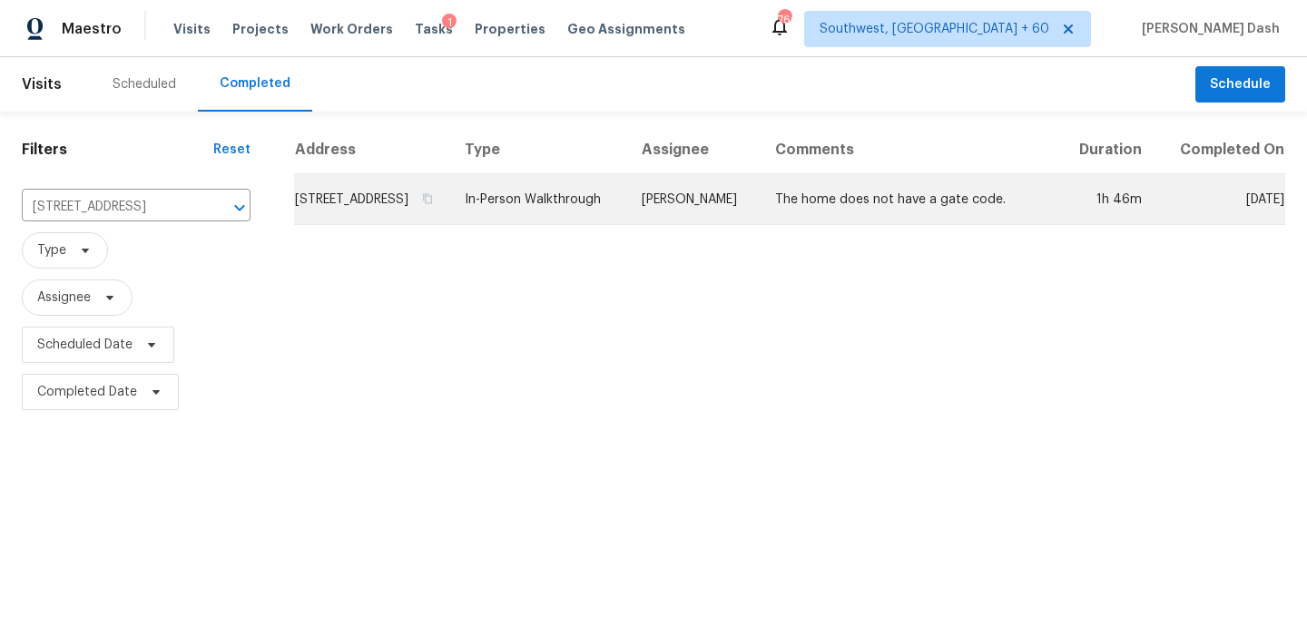
click at [564, 205] on td "In-Person Walkthrough" at bounding box center [538, 199] width 177 height 51
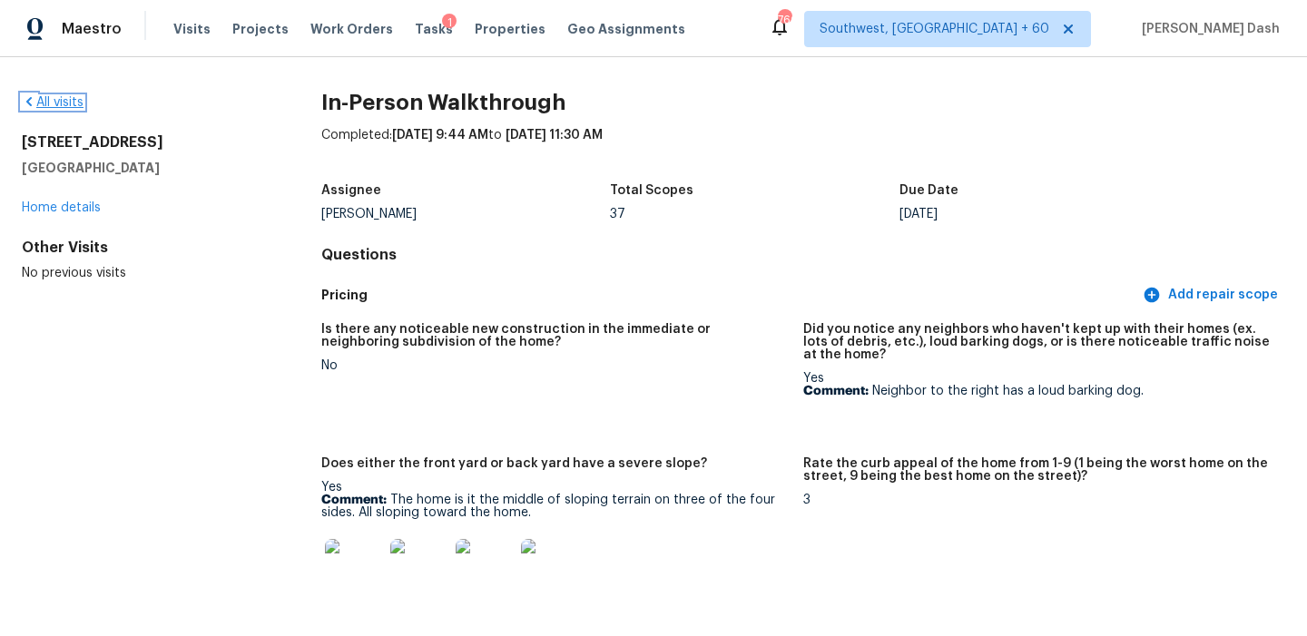
click at [76, 96] on link "All visits" at bounding box center [53, 102] width 62 height 13
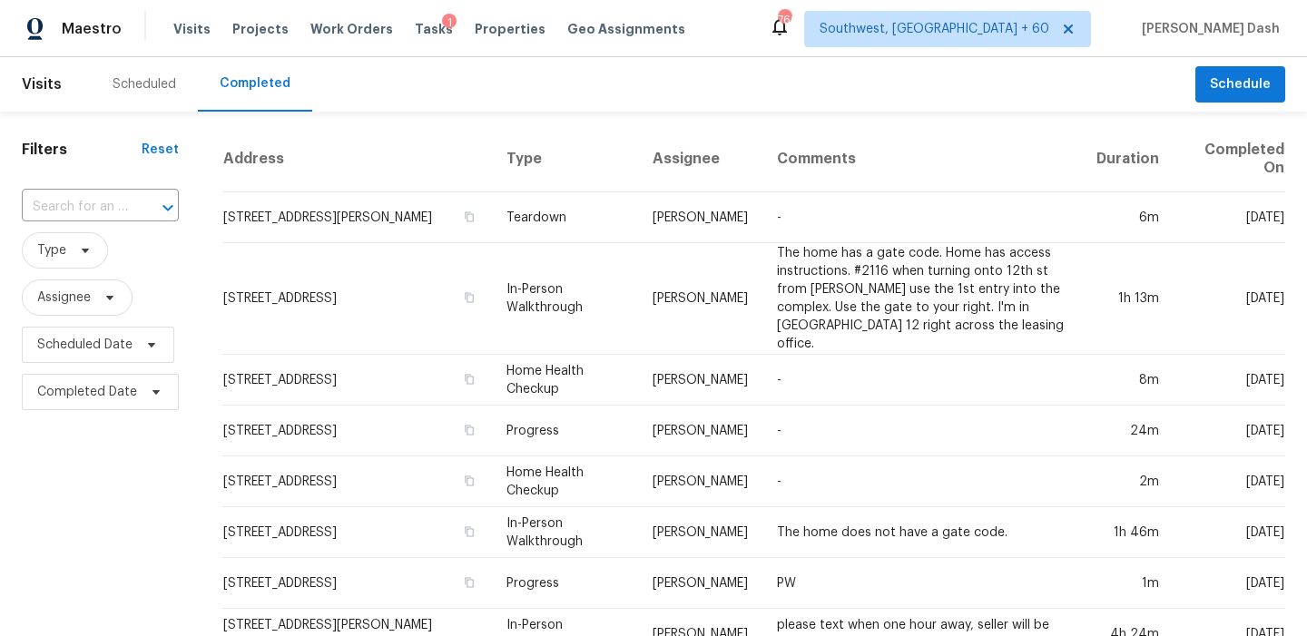
click at [92, 190] on div "​" at bounding box center [100, 207] width 157 height 39
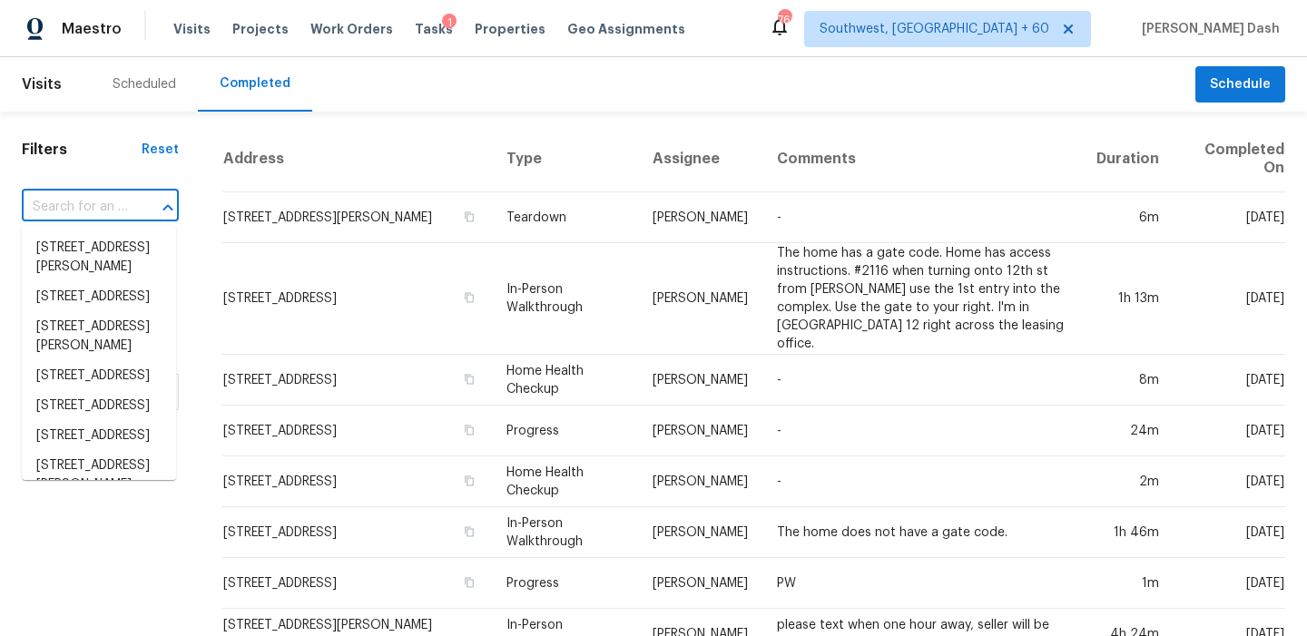
click at [92, 190] on div "​" at bounding box center [100, 207] width 157 height 39
paste input "5697 Glandor Dr SE, Mableton, GA 30126"
type input "5697 Glandor Dr SE, Mableton, GA 30126"
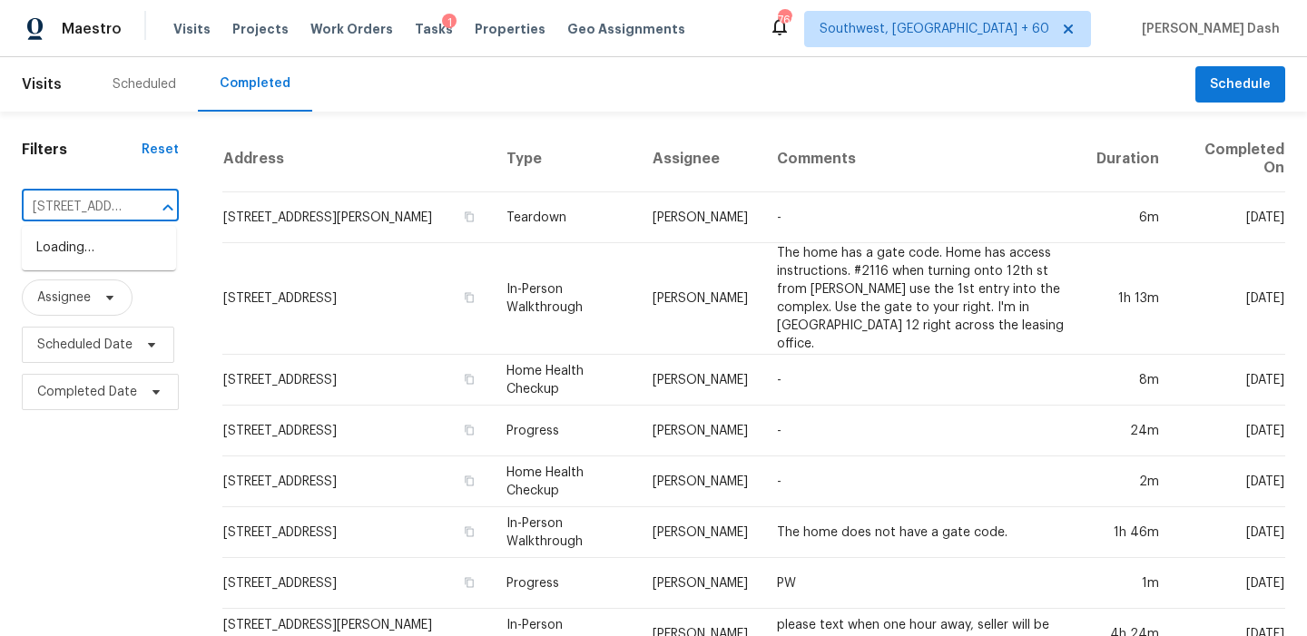
scroll to position [0, 150]
click at [92, 245] on li "5697 Glandor Dr SE, Mableton, GA 30126" at bounding box center [99, 267] width 154 height 68
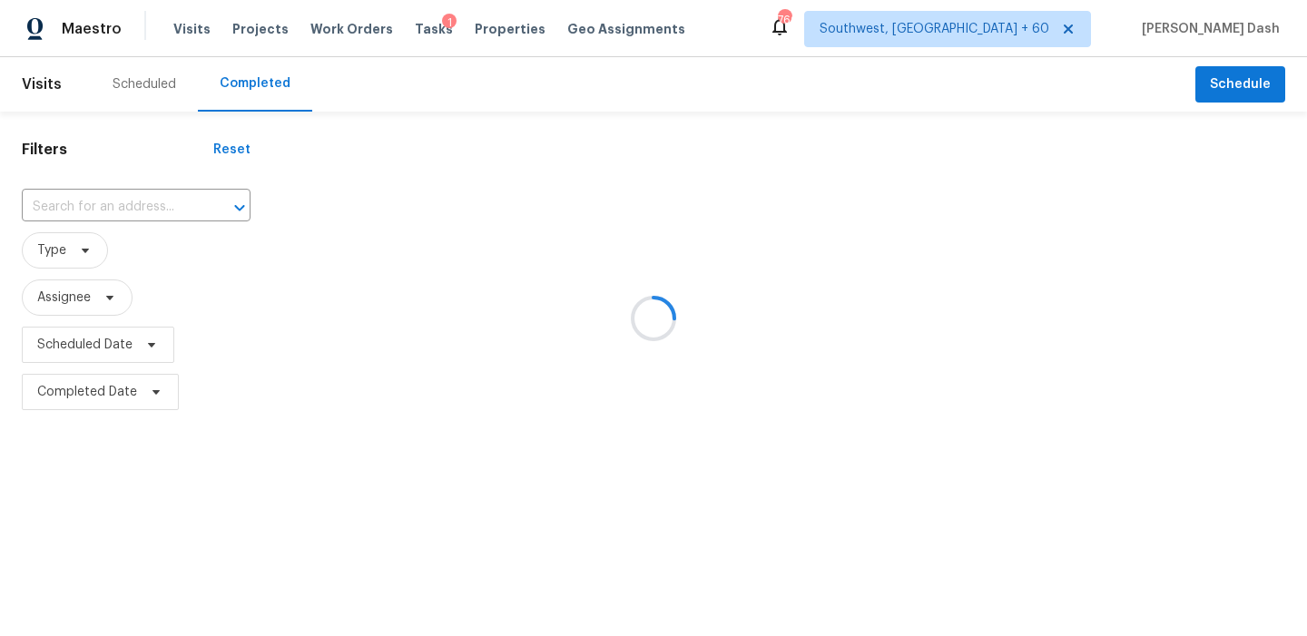
type input "5697 Glandor Dr SE, Mableton, GA 30126"
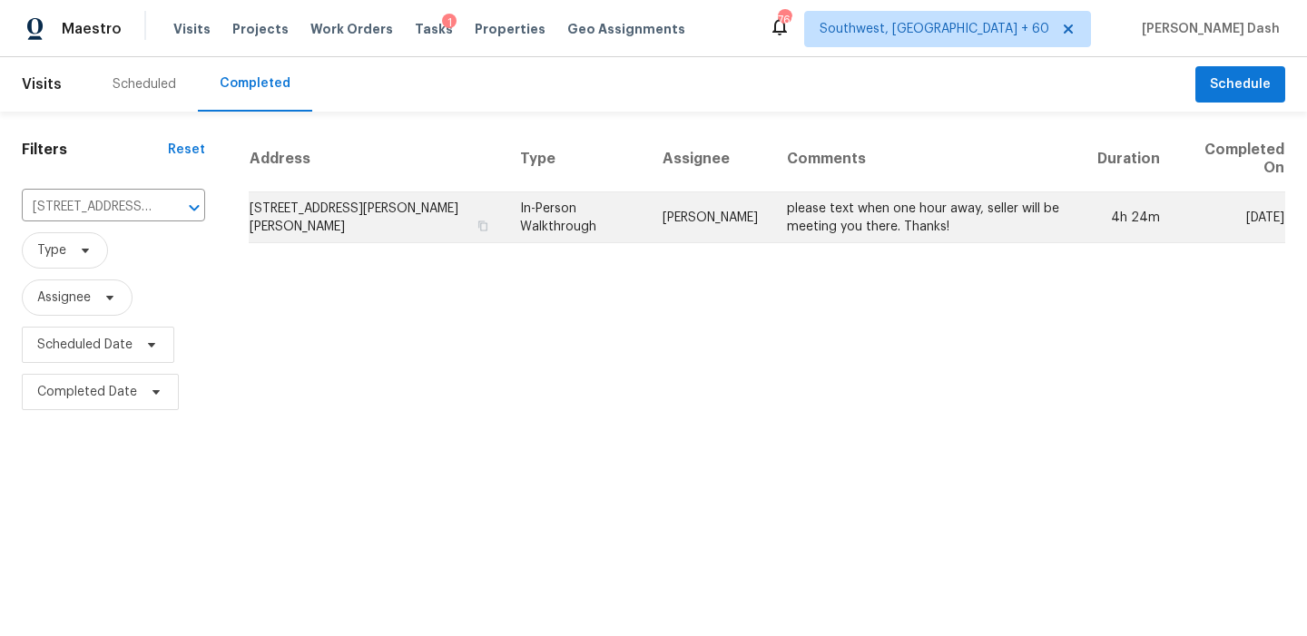
click at [547, 221] on td "In-Person Walkthrough" at bounding box center [577, 217] width 142 height 51
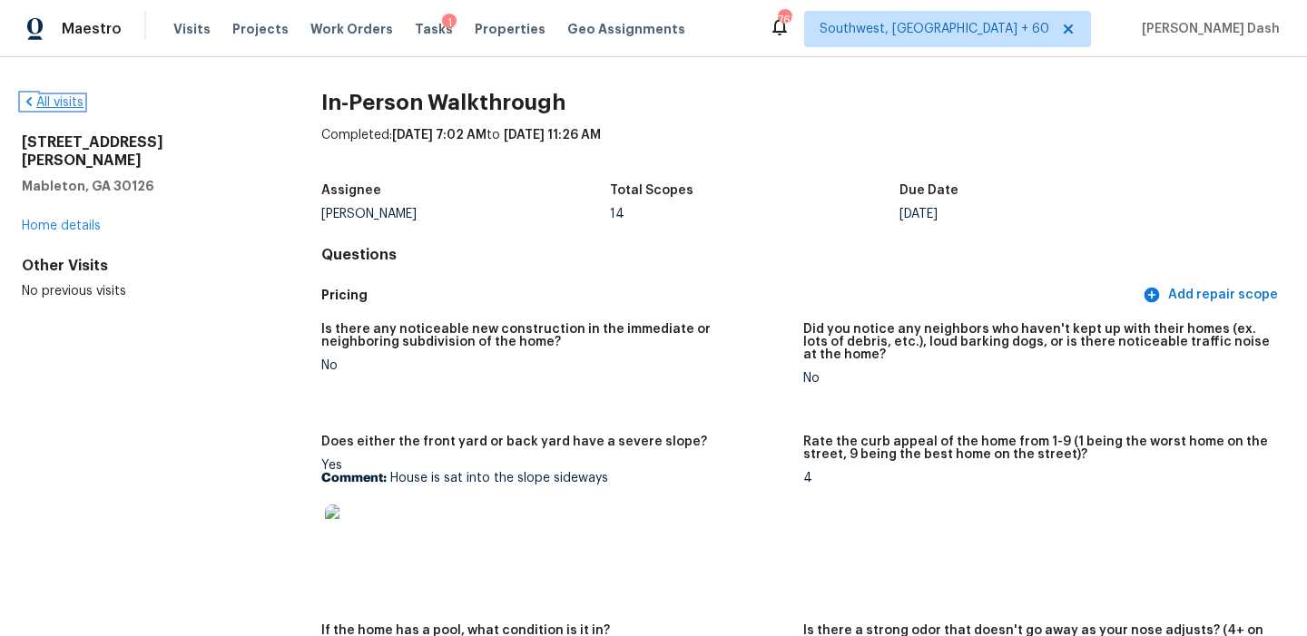
click at [73, 97] on link "All visits" at bounding box center [53, 102] width 62 height 13
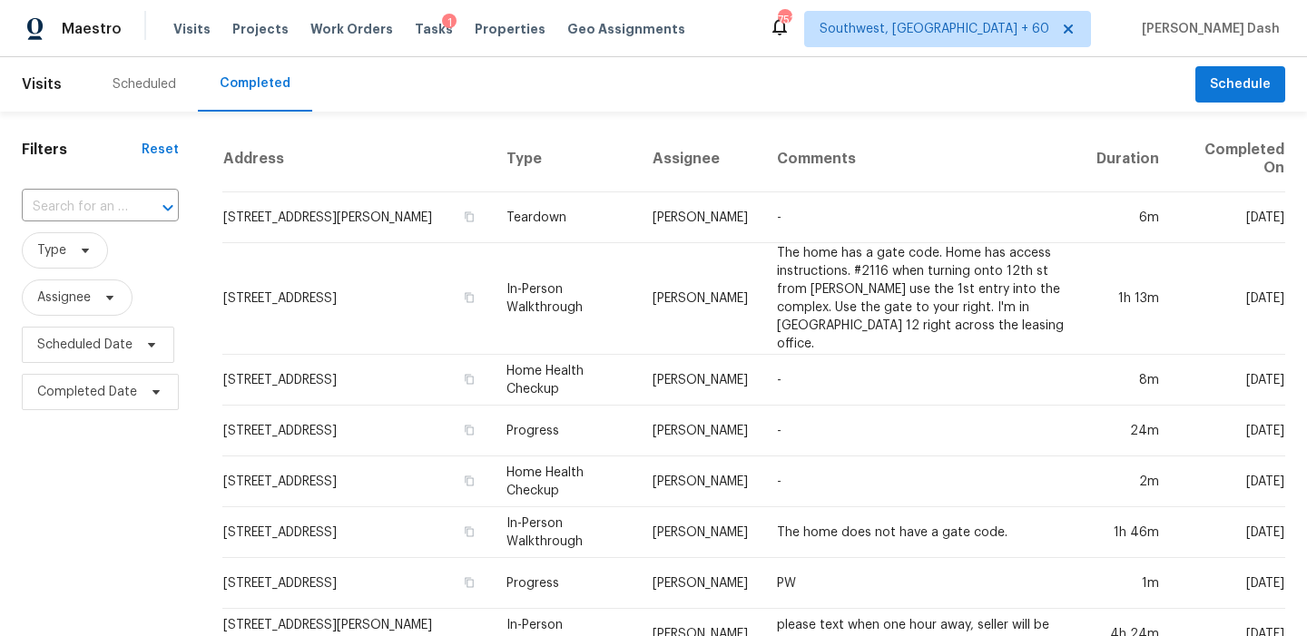
click at [56, 192] on div "​" at bounding box center [100, 207] width 157 height 39
paste input "5133 Cook Ave, Blue Ash, OH 45242"
type input "5133 Cook Ave, Blue Ash, OH 45242"
click at [89, 263] on li "5133 Cook Ave, Blue Ash, OH 45242" at bounding box center [99, 248] width 154 height 30
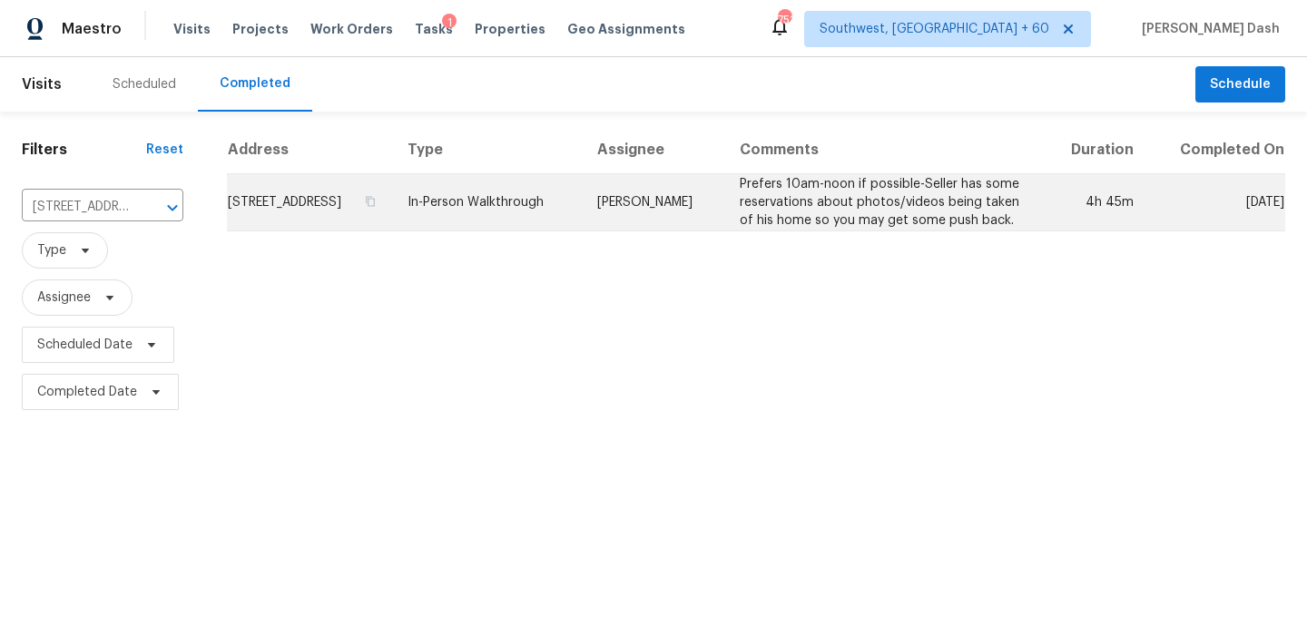
click at [583, 210] on td "In-Person Walkthrough" at bounding box center [488, 202] width 190 height 57
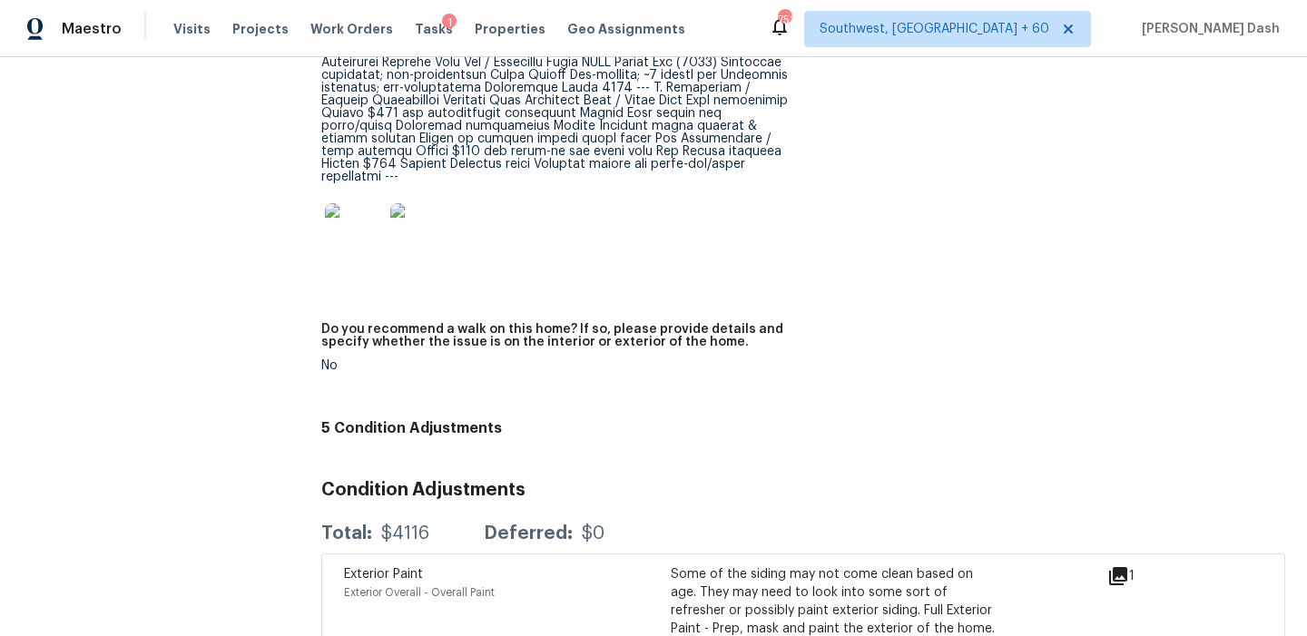
scroll to position [5095, 0]
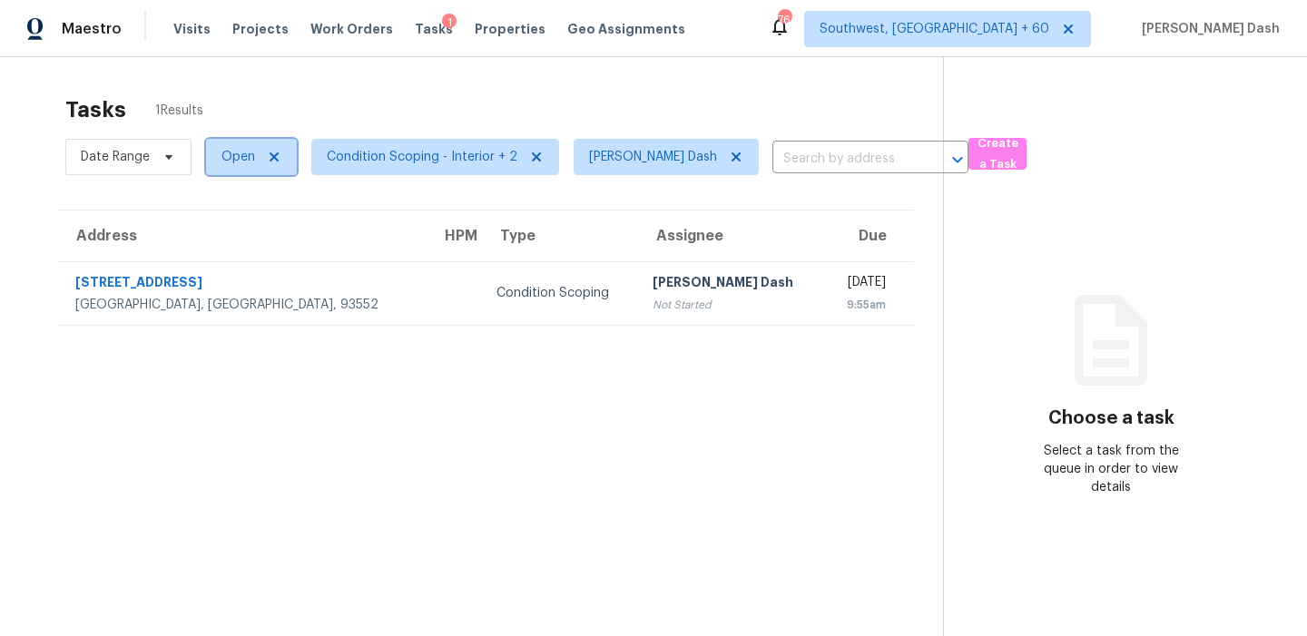
click at [250, 167] on span "Open" at bounding box center [251, 157] width 91 height 36
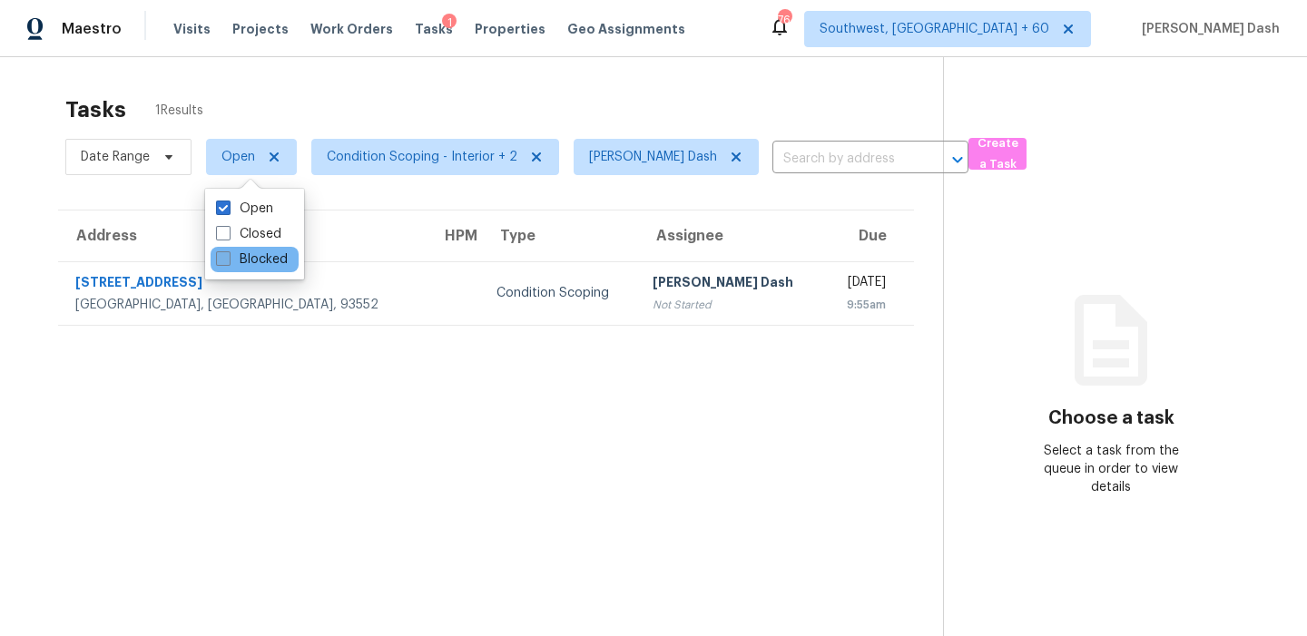
click at [252, 258] on label "Blocked" at bounding box center [252, 260] width 72 height 18
click at [228, 258] on input "Blocked" at bounding box center [222, 257] width 12 height 12
checkbox input "true"
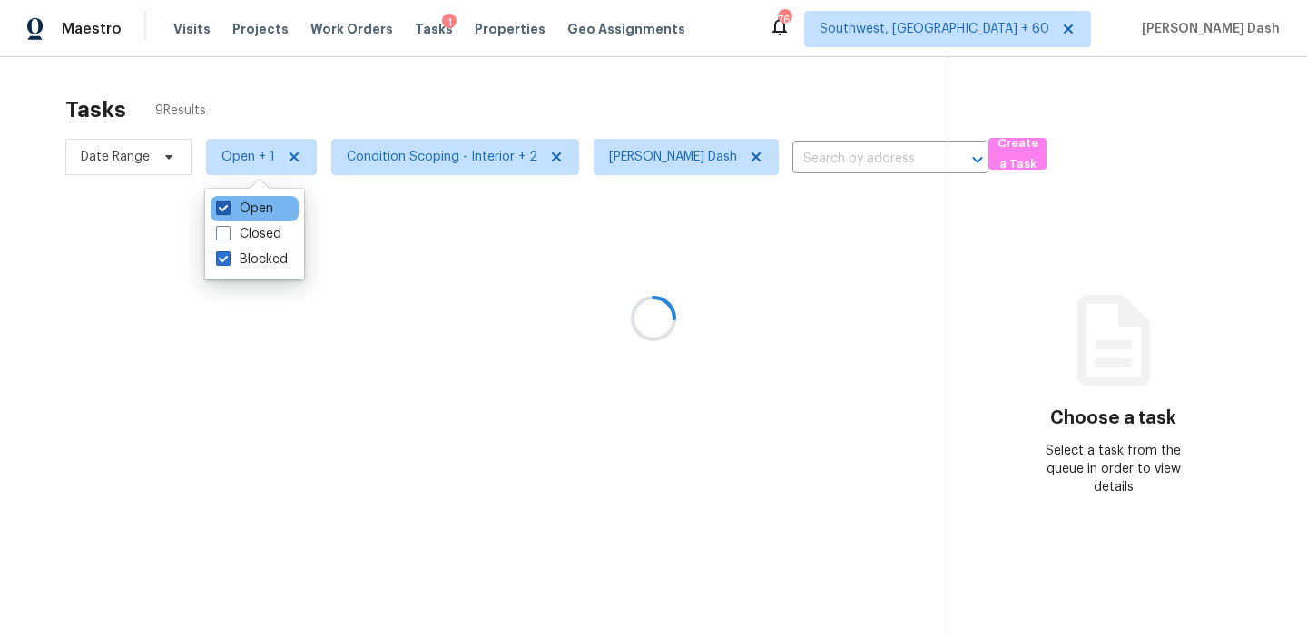
click at [255, 211] on label "Open" at bounding box center [244, 209] width 57 height 18
click at [228, 211] on input "Open" at bounding box center [222, 206] width 12 height 12
checkbox input "false"
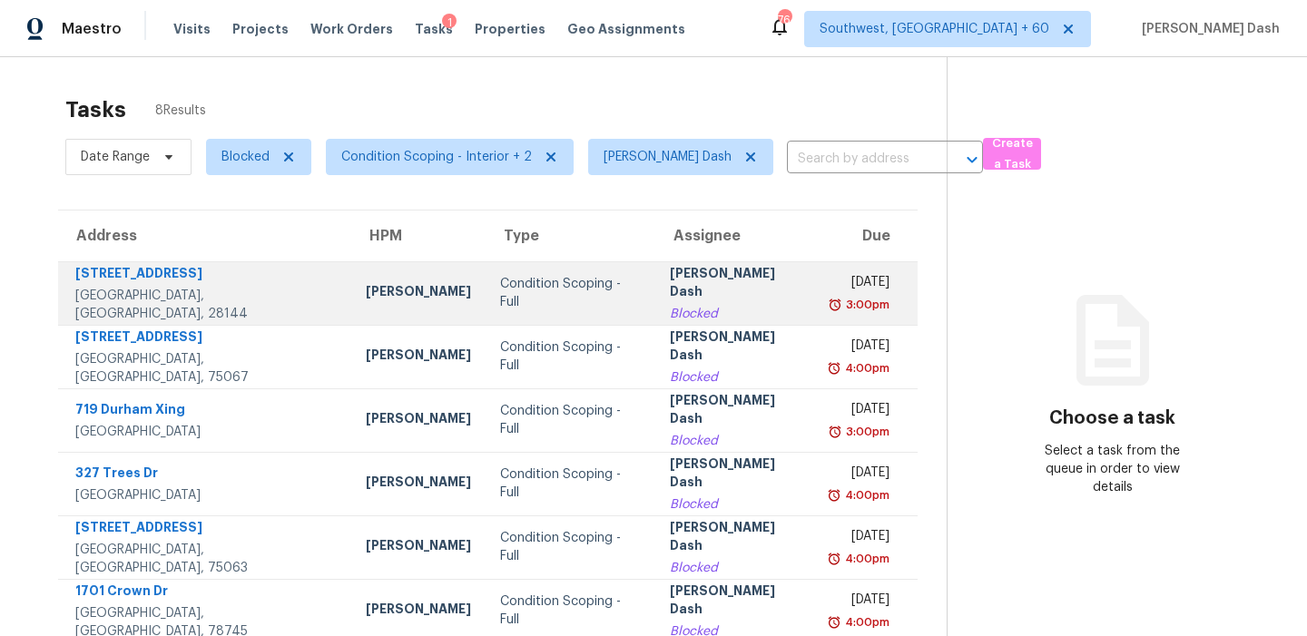
click at [486, 311] on td "Condition Scoping - Full" at bounding box center [571, 293] width 170 height 64
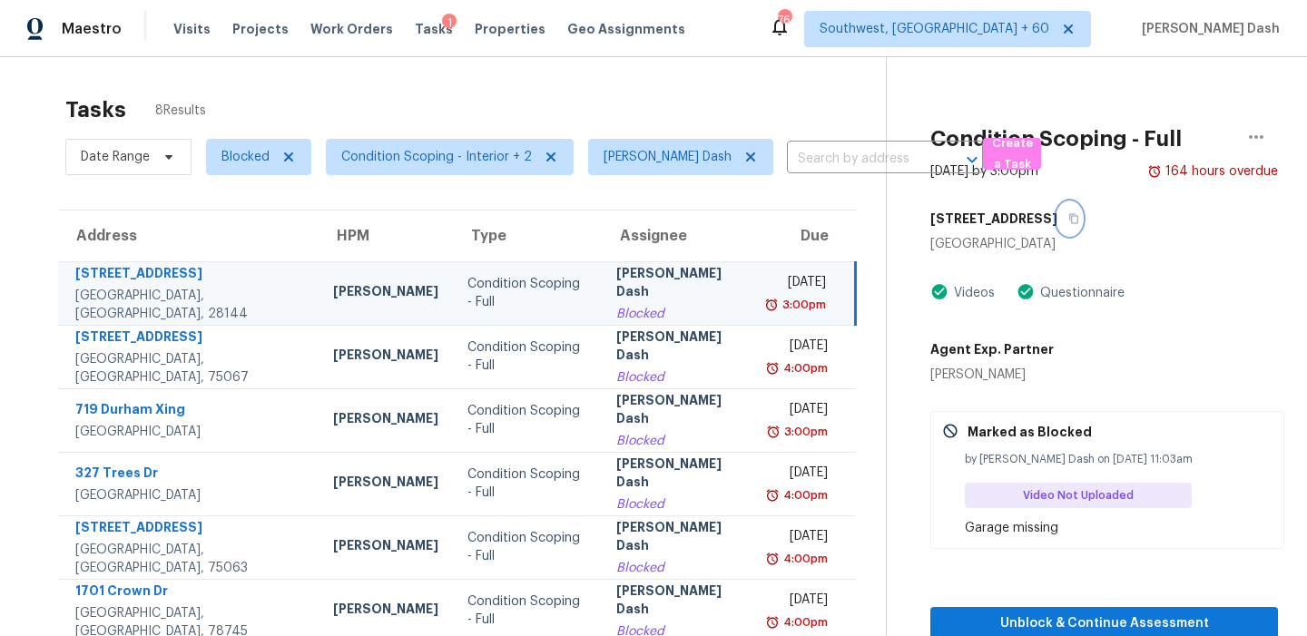
click at [1077, 223] on icon "button" at bounding box center [1073, 218] width 11 height 11
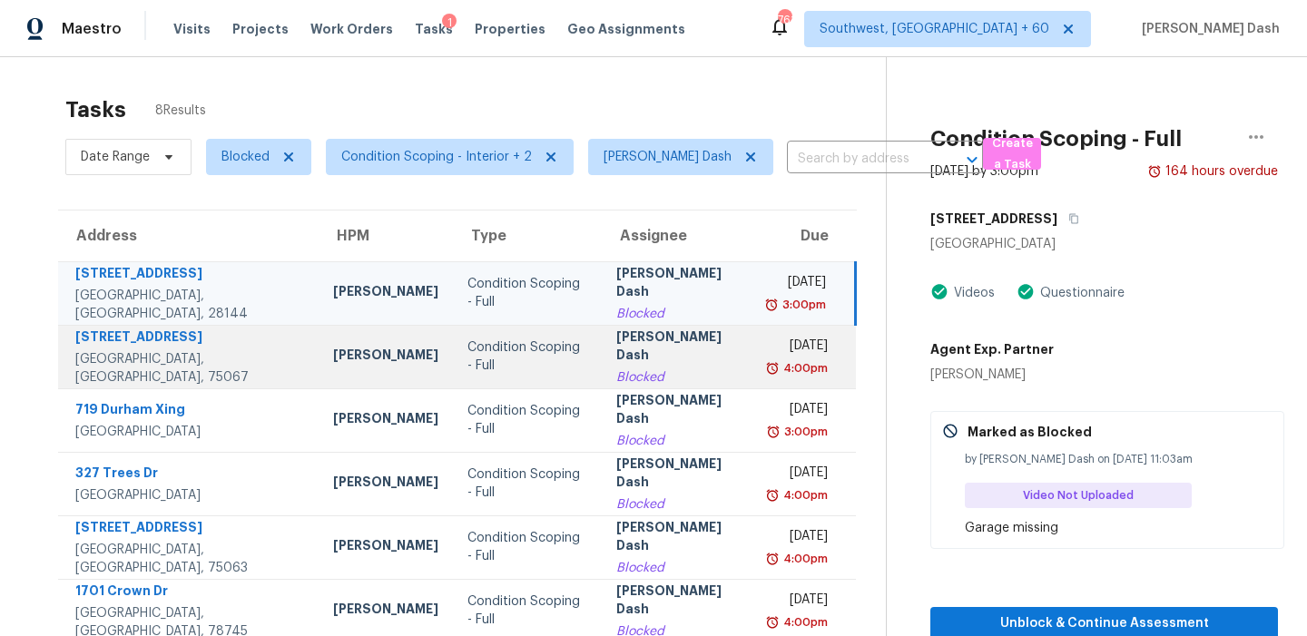
click at [616, 365] on div "[PERSON_NAME] Dash" at bounding box center [678, 348] width 125 height 41
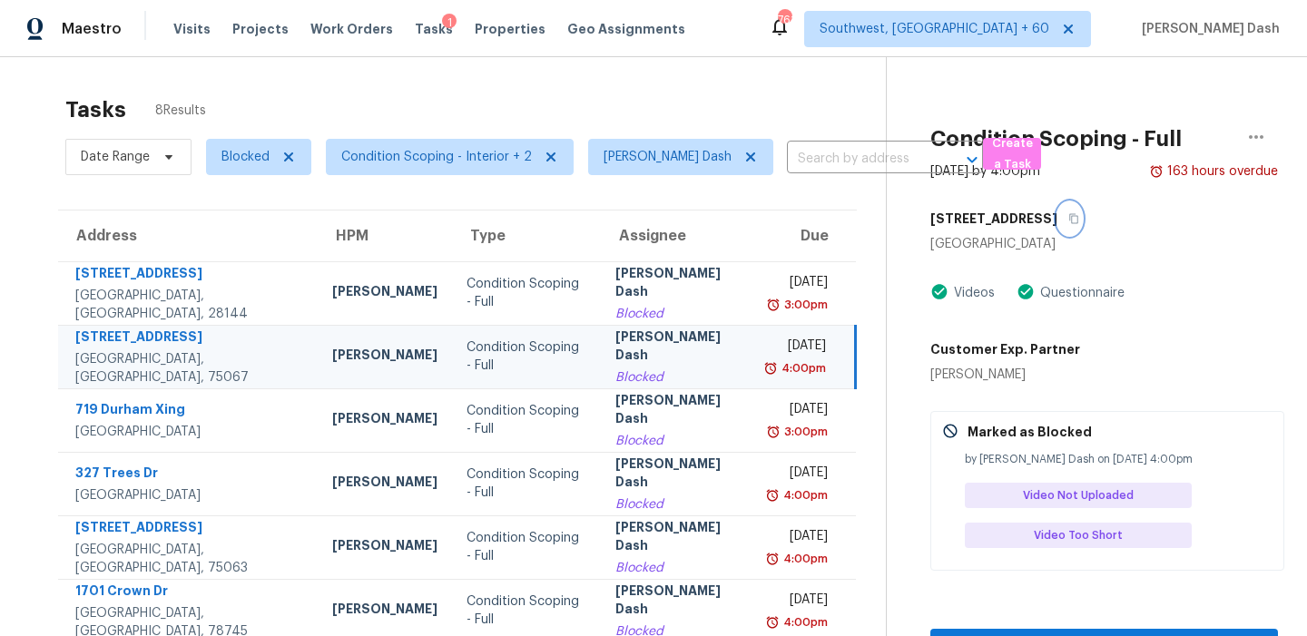
click at [1057, 211] on button "button" at bounding box center [1069, 218] width 25 height 33
click at [193, 346] on div "[STREET_ADDRESS]" at bounding box center [189, 339] width 228 height 23
click at [1060, 221] on div "[STREET_ADDRESS]" at bounding box center [1104, 218] width 348 height 33
click at [1068, 215] on icon "button" at bounding box center [1073, 218] width 11 height 11
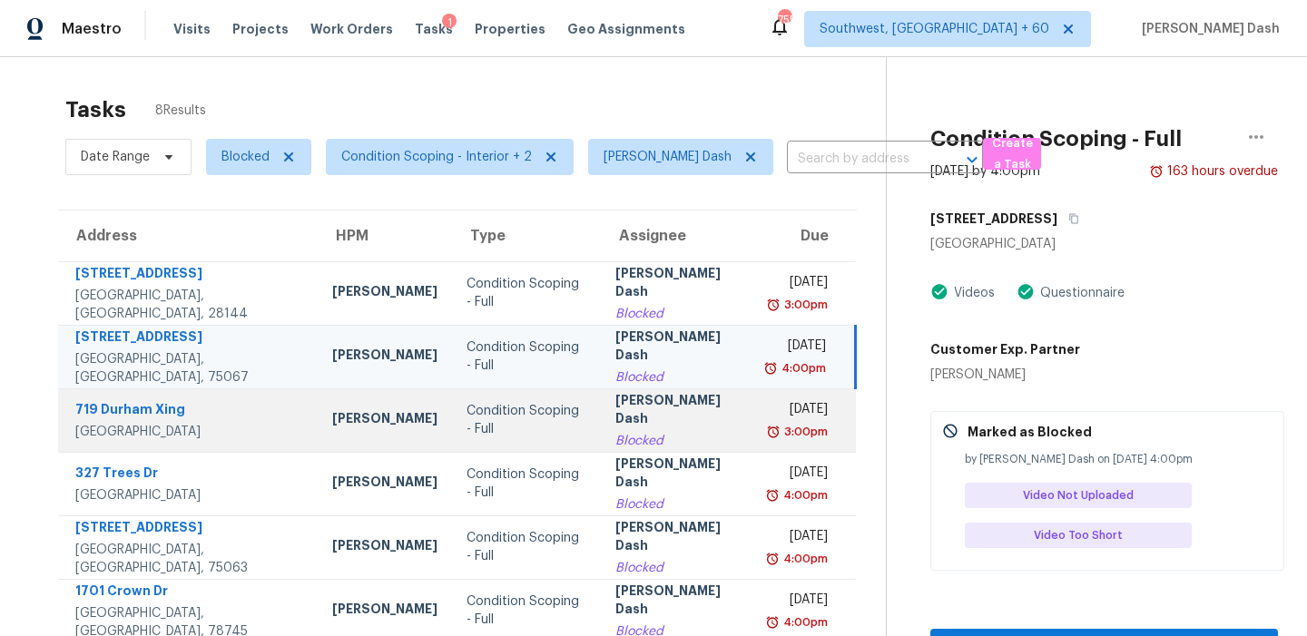
click at [467, 410] on div "Condition Scoping - Full" at bounding box center [527, 420] width 120 height 36
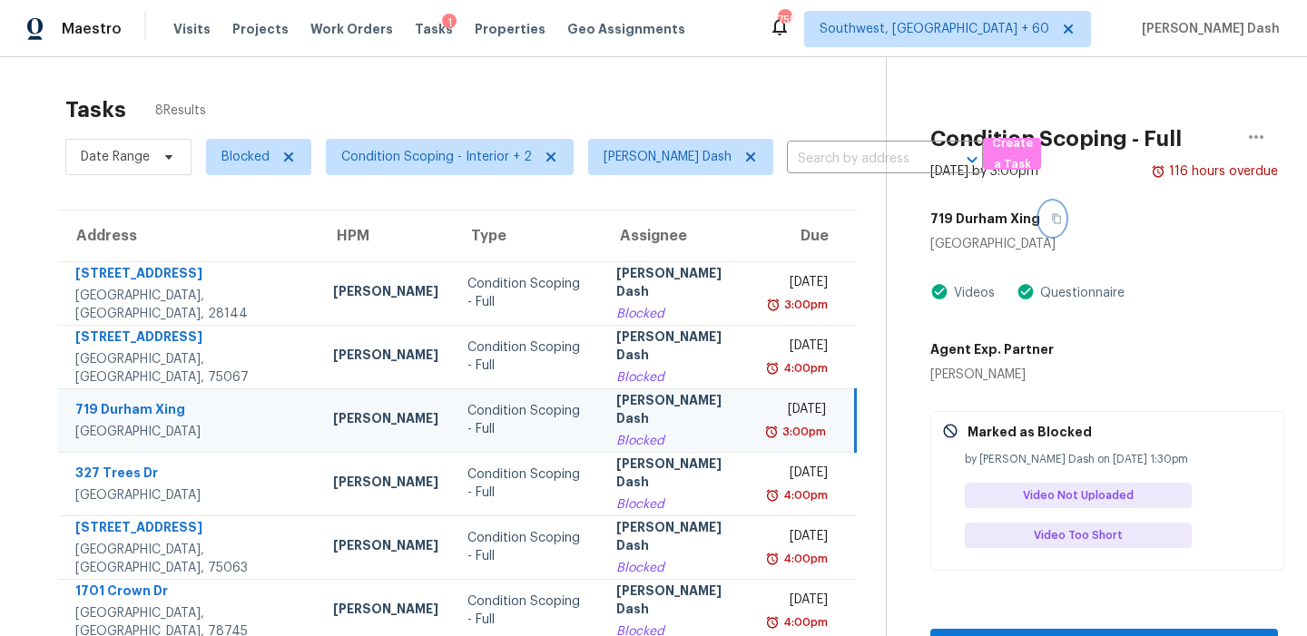
click at [1051, 220] on icon "button" at bounding box center [1056, 218] width 11 height 11
click at [602, 414] on td "[PERSON_NAME] Dash Blocked" at bounding box center [679, 420] width 154 height 64
click at [1054, 209] on button "button" at bounding box center [1052, 218] width 25 height 33
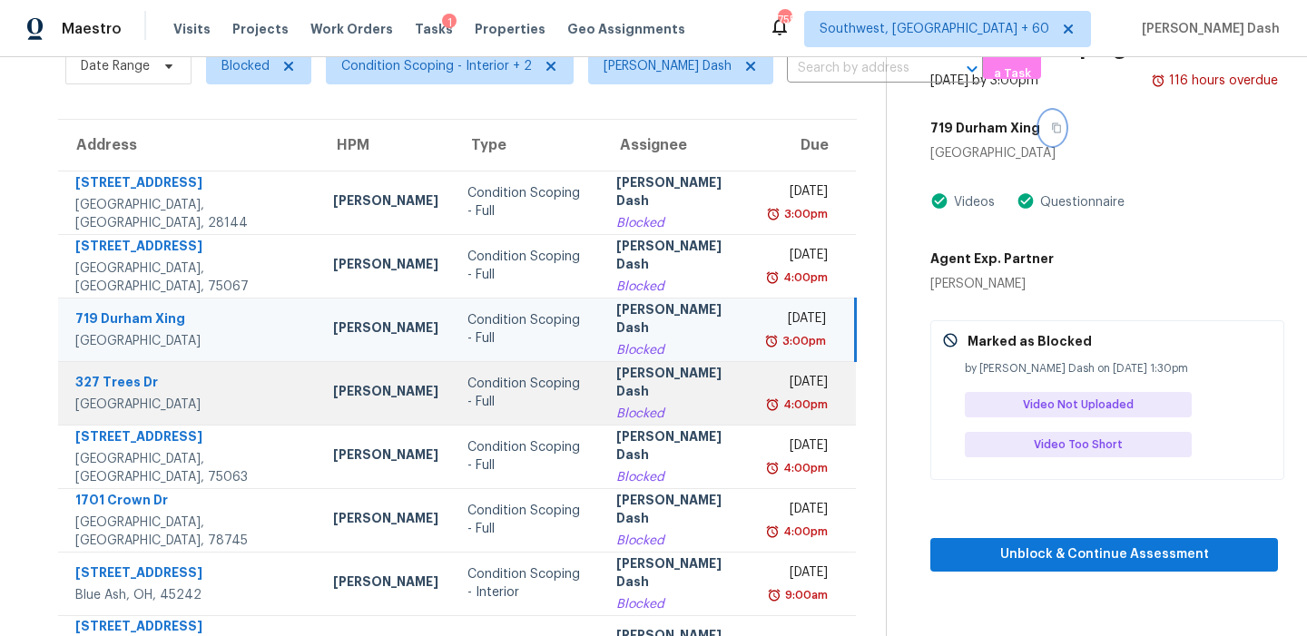
scroll to position [136, 0]
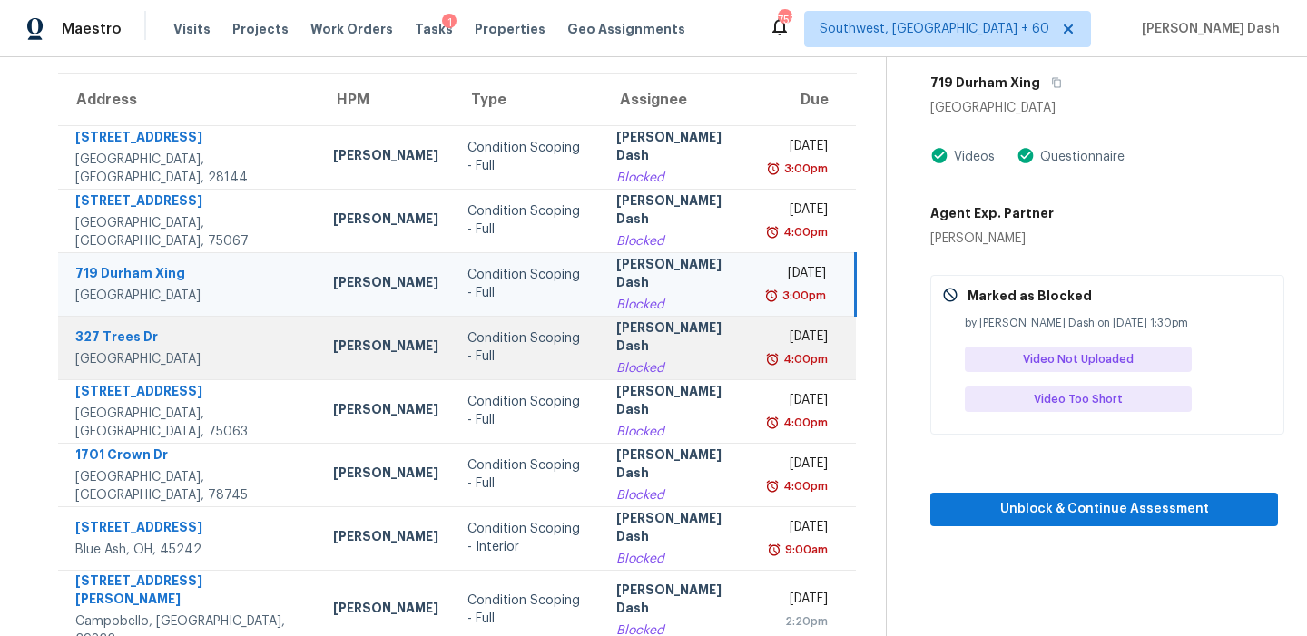
click at [675, 353] on div "[PERSON_NAME] Dash" at bounding box center [678, 339] width 125 height 41
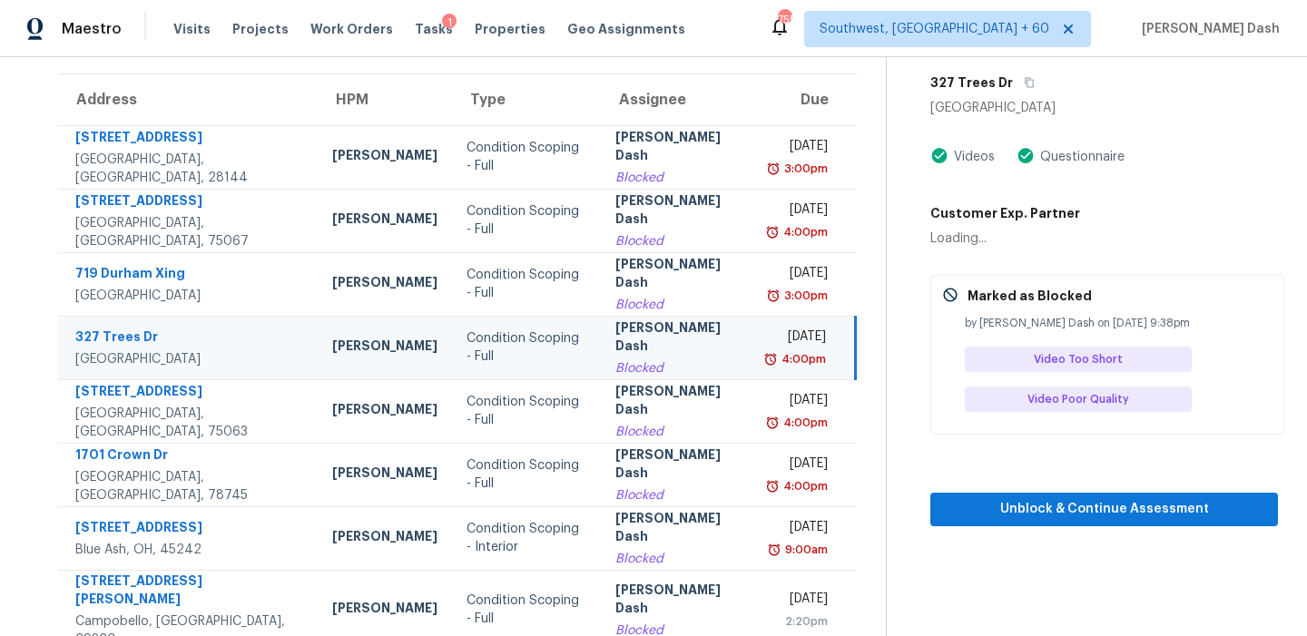
scroll to position [118, 0]
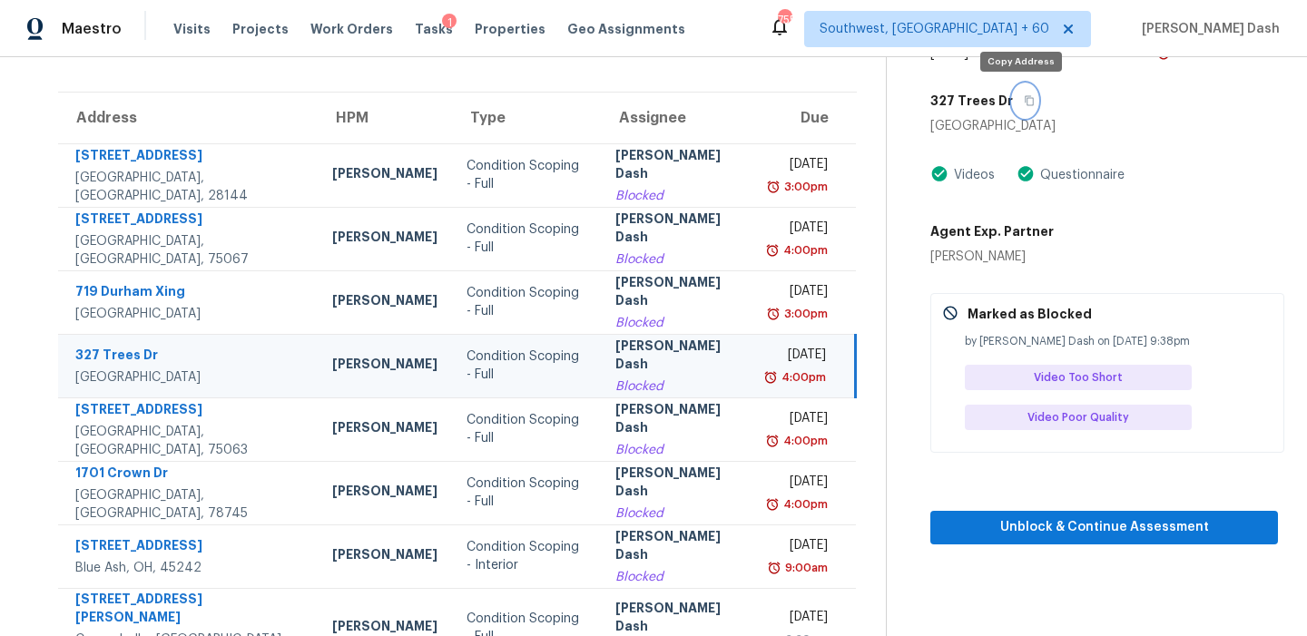
click at [1017, 102] on button "button" at bounding box center [1025, 100] width 25 height 33
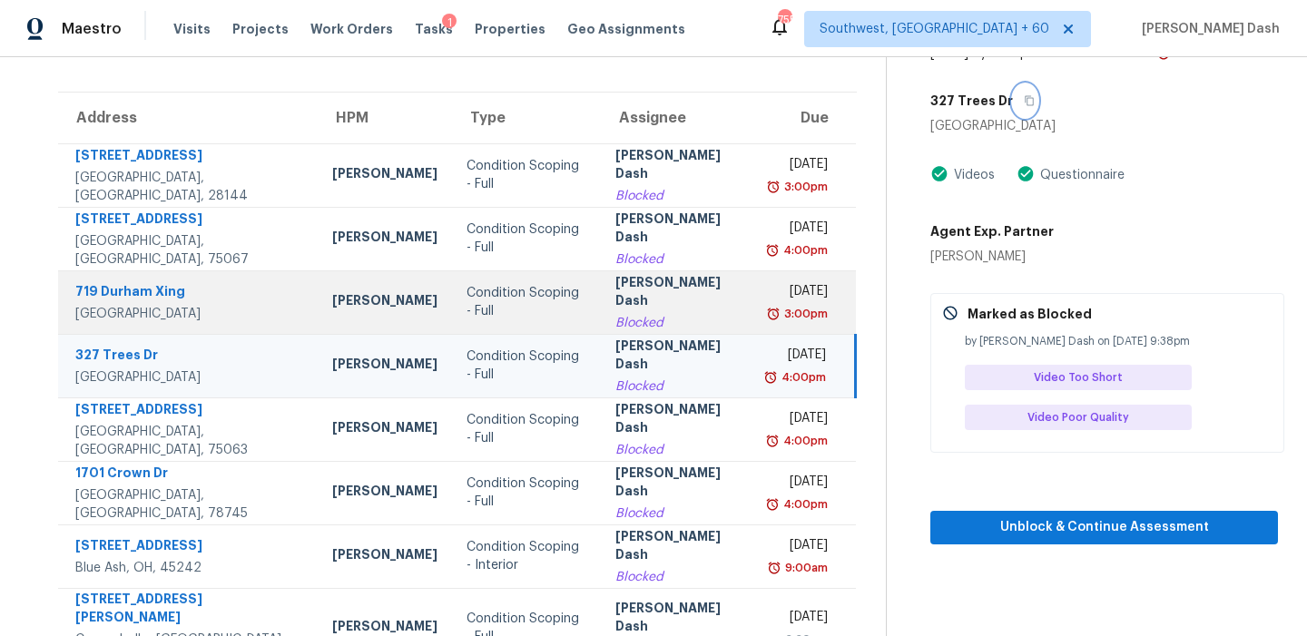
scroll to position [148, 0]
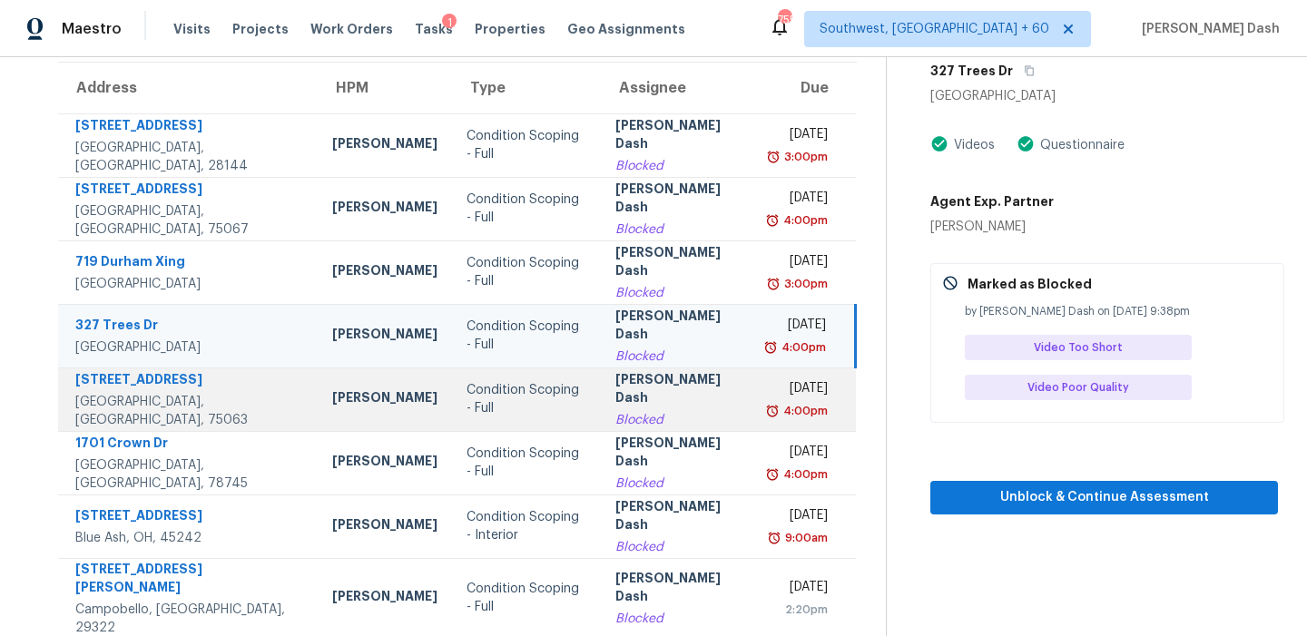
click at [560, 406] on td "Condition Scoping - Full" at bounding box center [526, 400] width 149 height 64
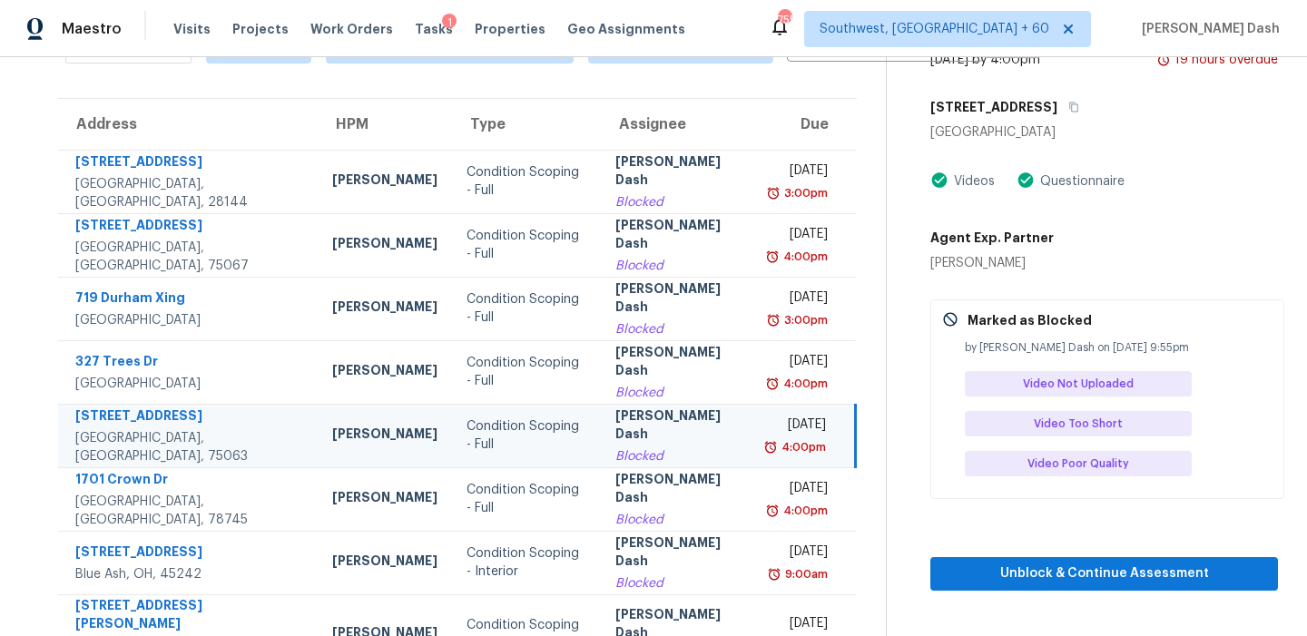
scroll to position [85, 0]
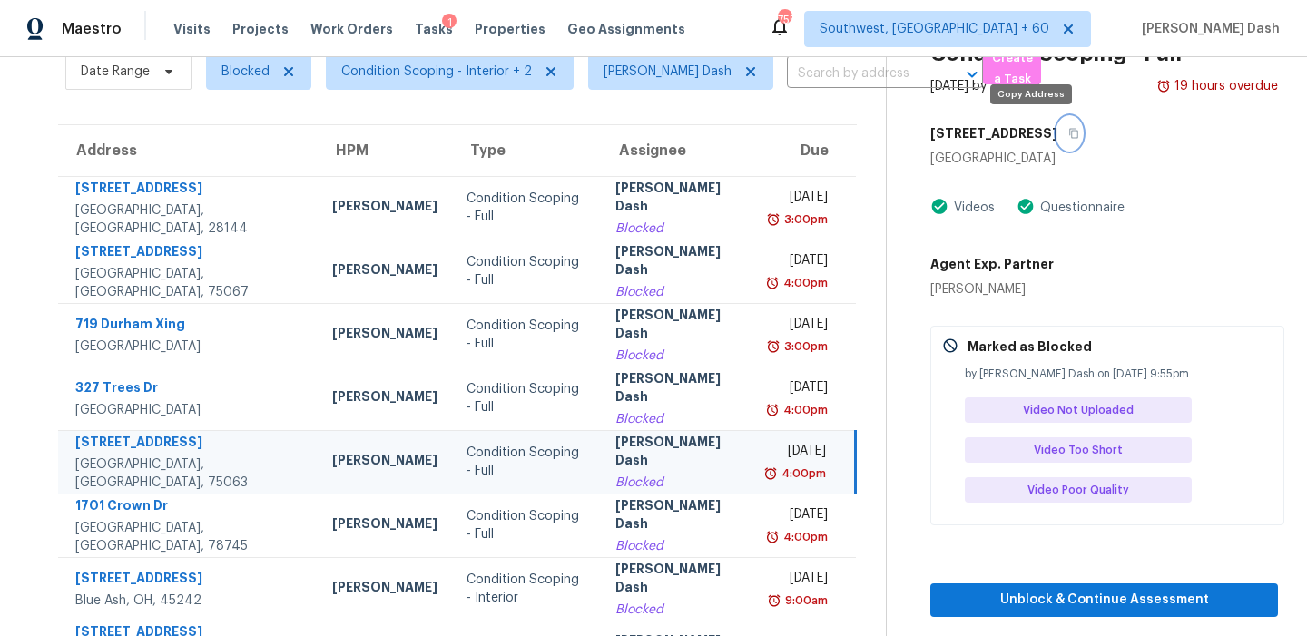
click at [1057, 140] on button "button" at bounding box center [1069, 133] width 25 height 33
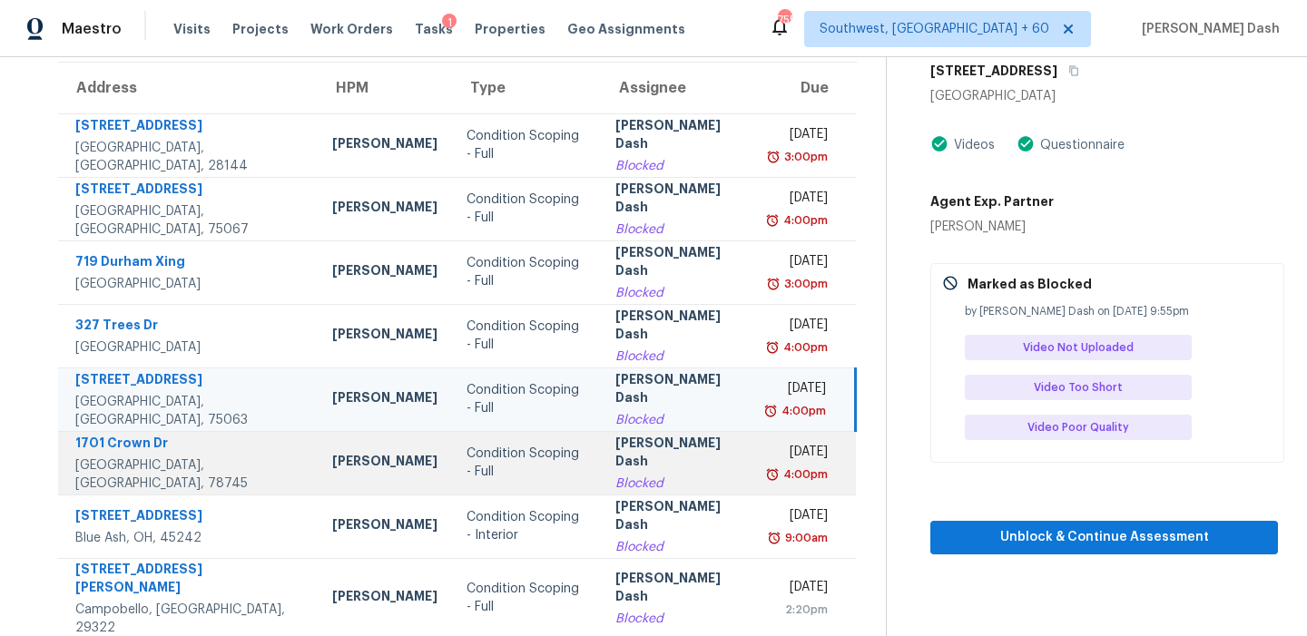
click at [770, 466] on div "[DATE]" at bounding box center [798, 454] width 57 height 23
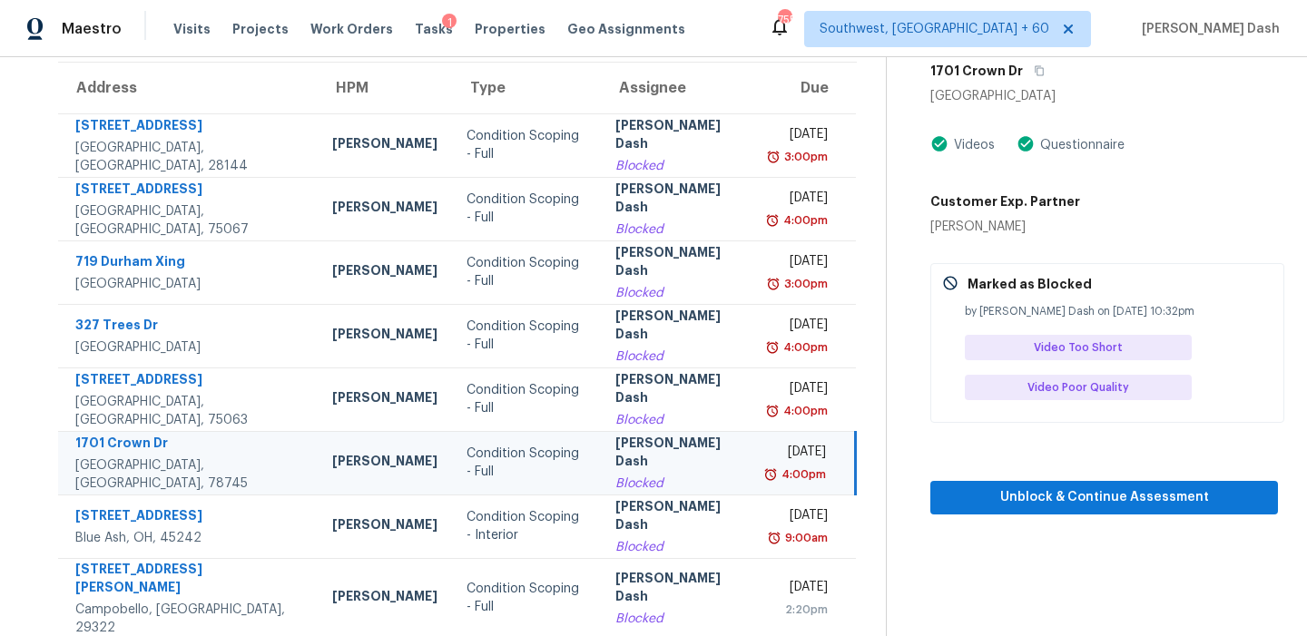
scroll to position [0, 0]
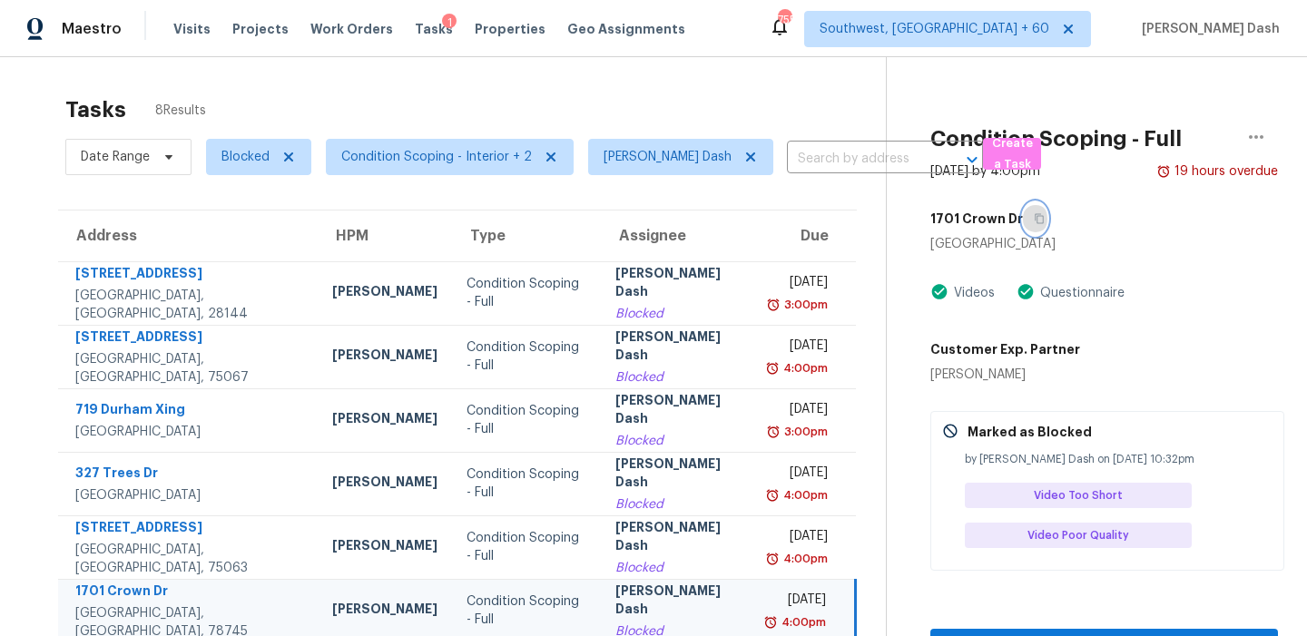
click at [1034, 221] on icon "button" at bounding box center [1039, 218] width 11 height 11
click at [1034, 213] on icon "button" at bounding box center [1039, 218] width 11 height 11
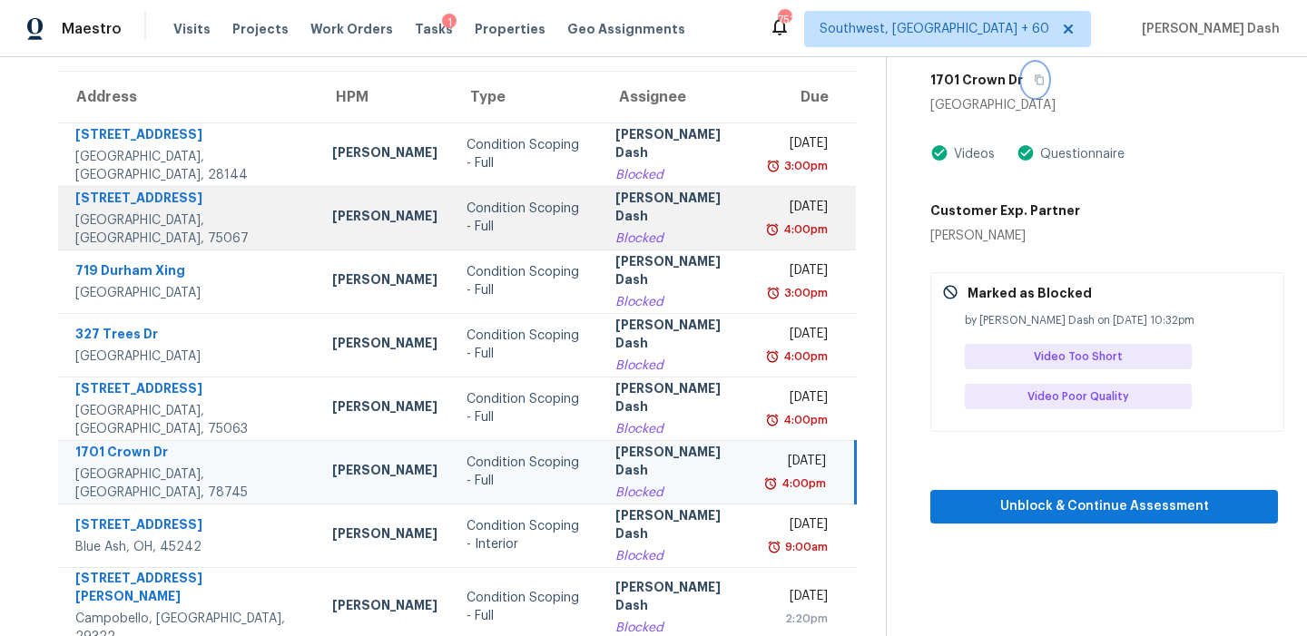
scroll to position [148, 0]
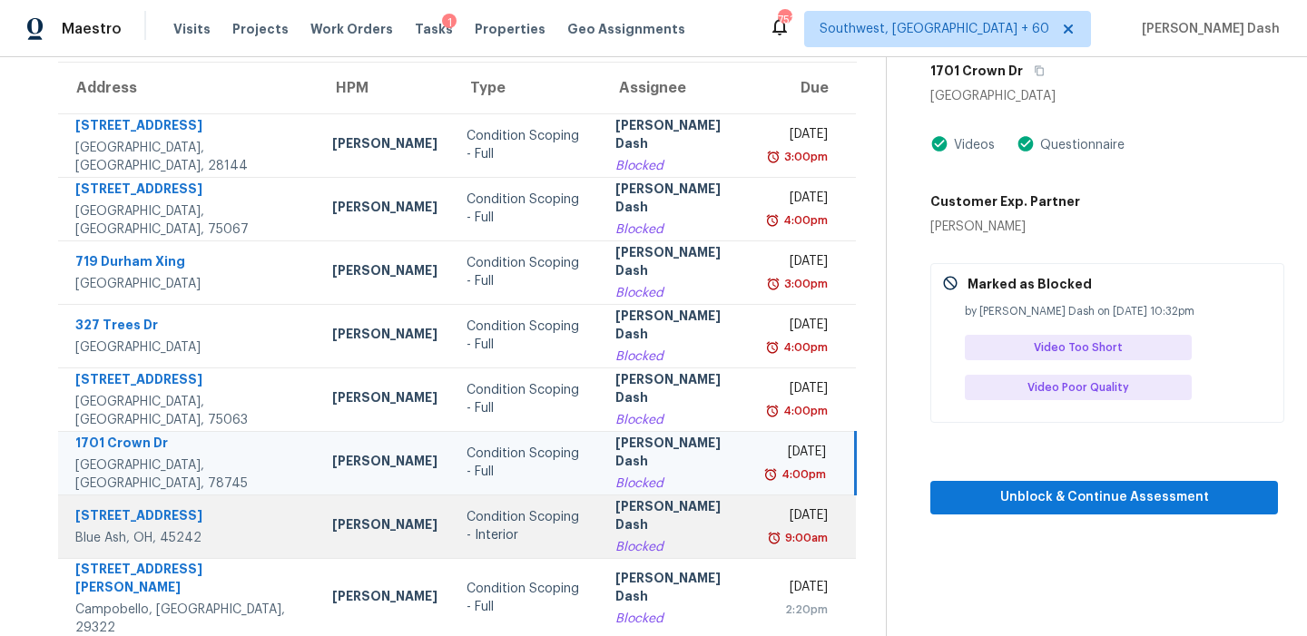
click at [672, 496] on td "[PERSON_NAME] Dash Blocked" at bounding box center [678, 527] width 154 height 64
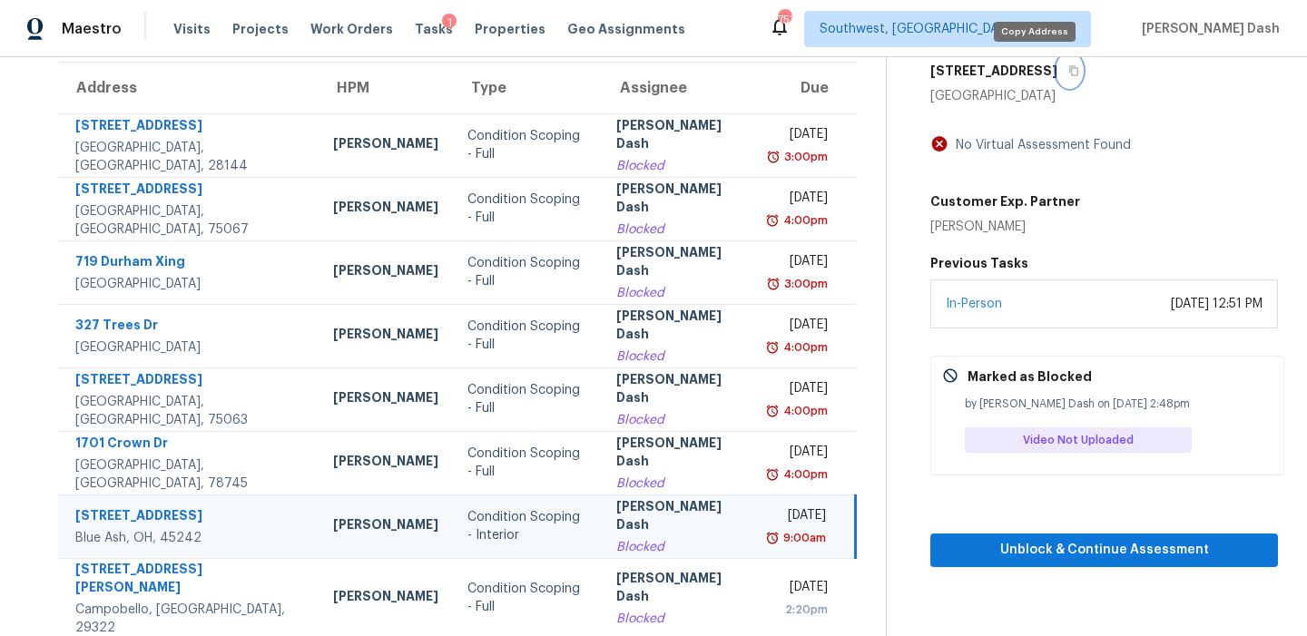
click at [1069, 72] on icon "button" at bounding box center [1073, 71] width 9 height 10
click at [700, 518] on td "[PERSON_NAME] Dash Blocked" at bounding box center [679, 527] width 154 height 64
click at [616, 520] on div "[PERSON_NAME] Dash" at bounding box center [678, 517] width 125 height 41
click at [1069, 69] on icon "button" at bounding box center [1073, 71] width 9 height 10
click at [506, 536] on div "Condition Scoping - Interior" at bounding box center [527, 526] width 121 height 36
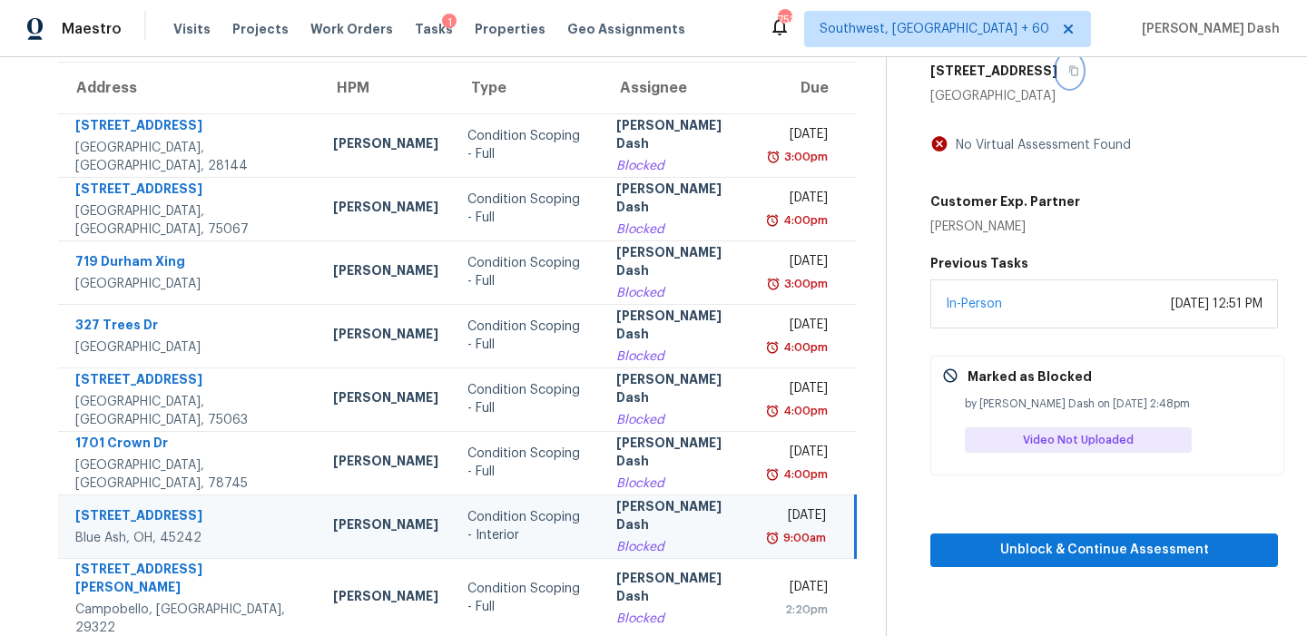
click at [1057, 73] on button "button" at bounding box center [1069, 70] width 25 height 33
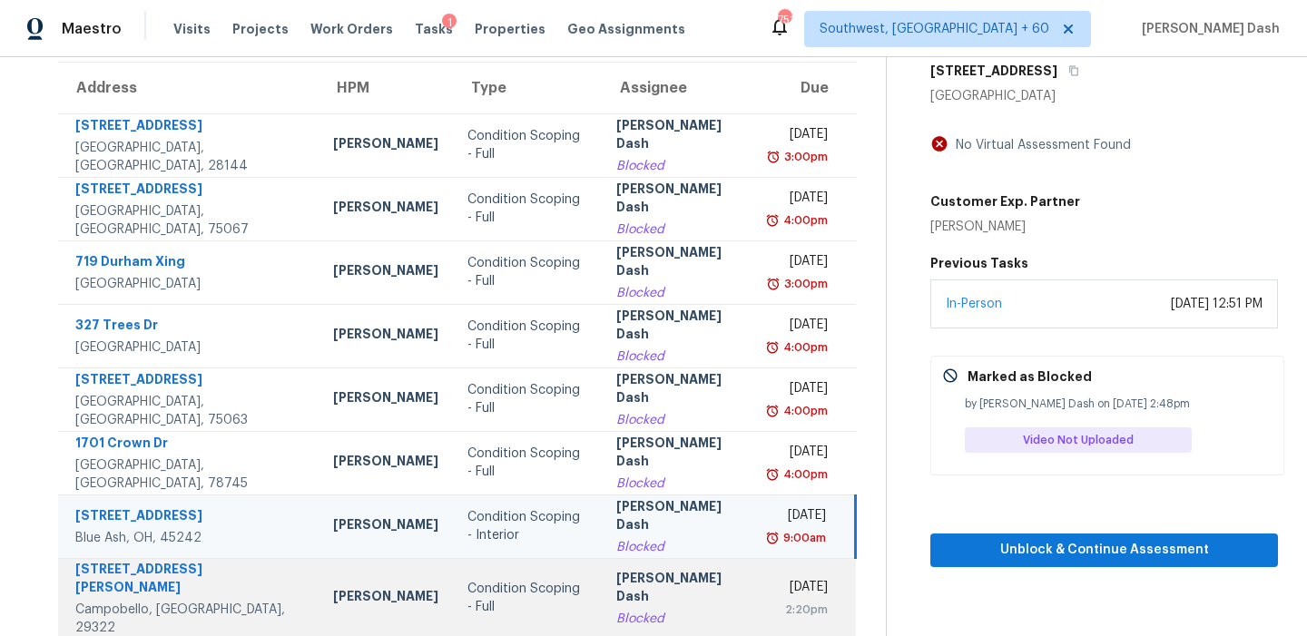
click at [567, 598] on td "Condition Scoping - Full" at bounding box center [528, 598] width 150 height 80
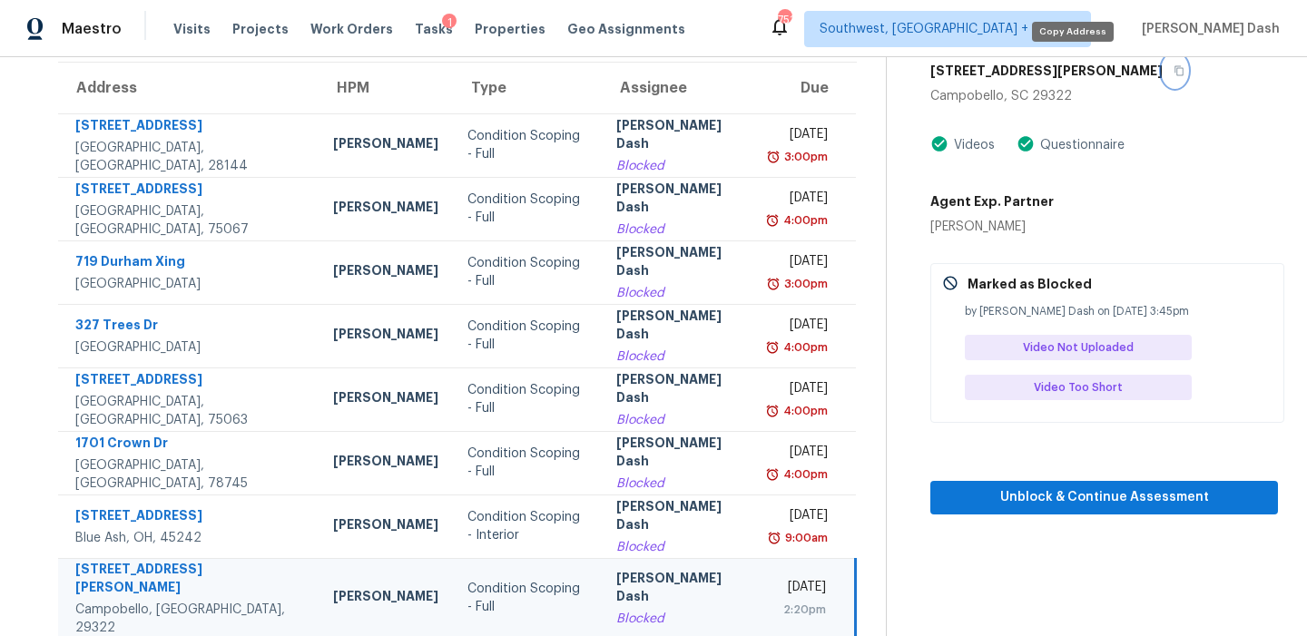
click at [1163, 76] on button "button" at bounding box center [1175, 70] width 25 height 33
